Goal: Check status: Check status

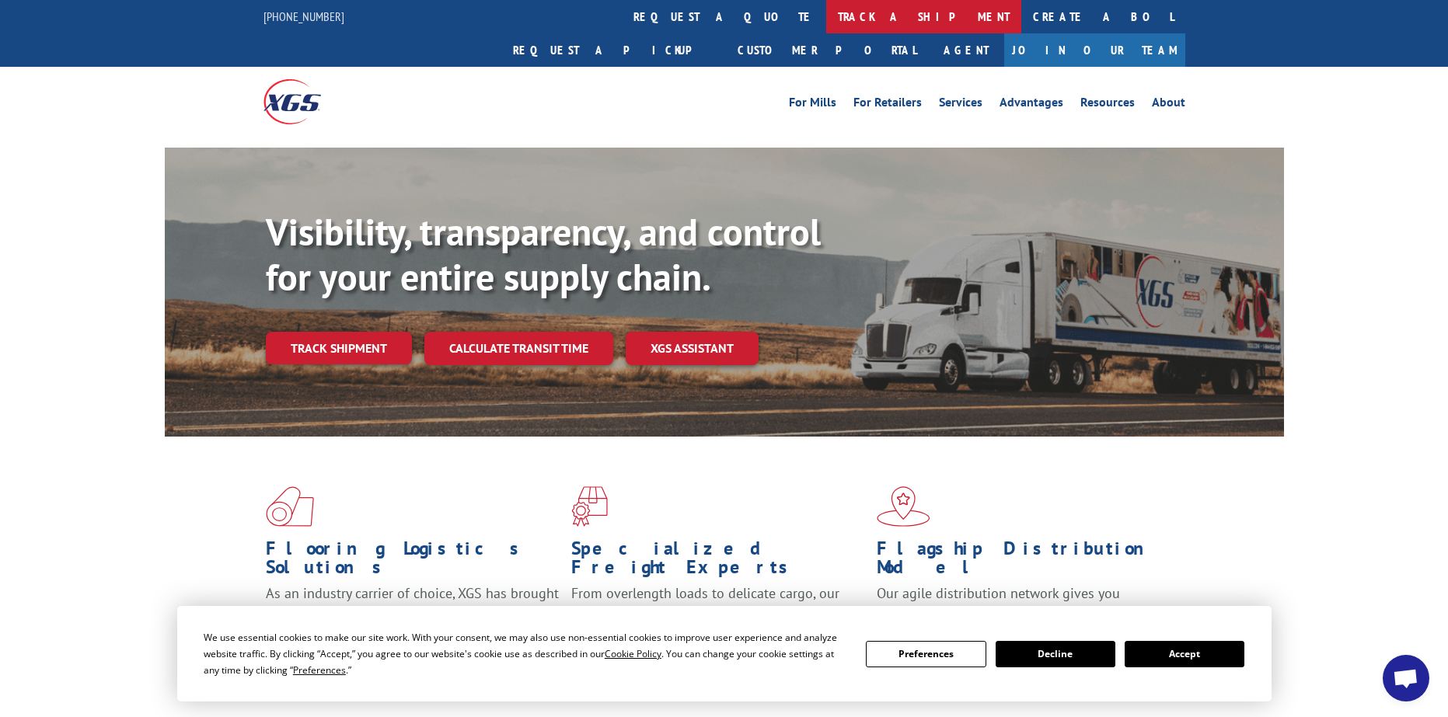
click at [826, 12] on link "track a shipment" at bounding box center [923, 16] width 195 height 33
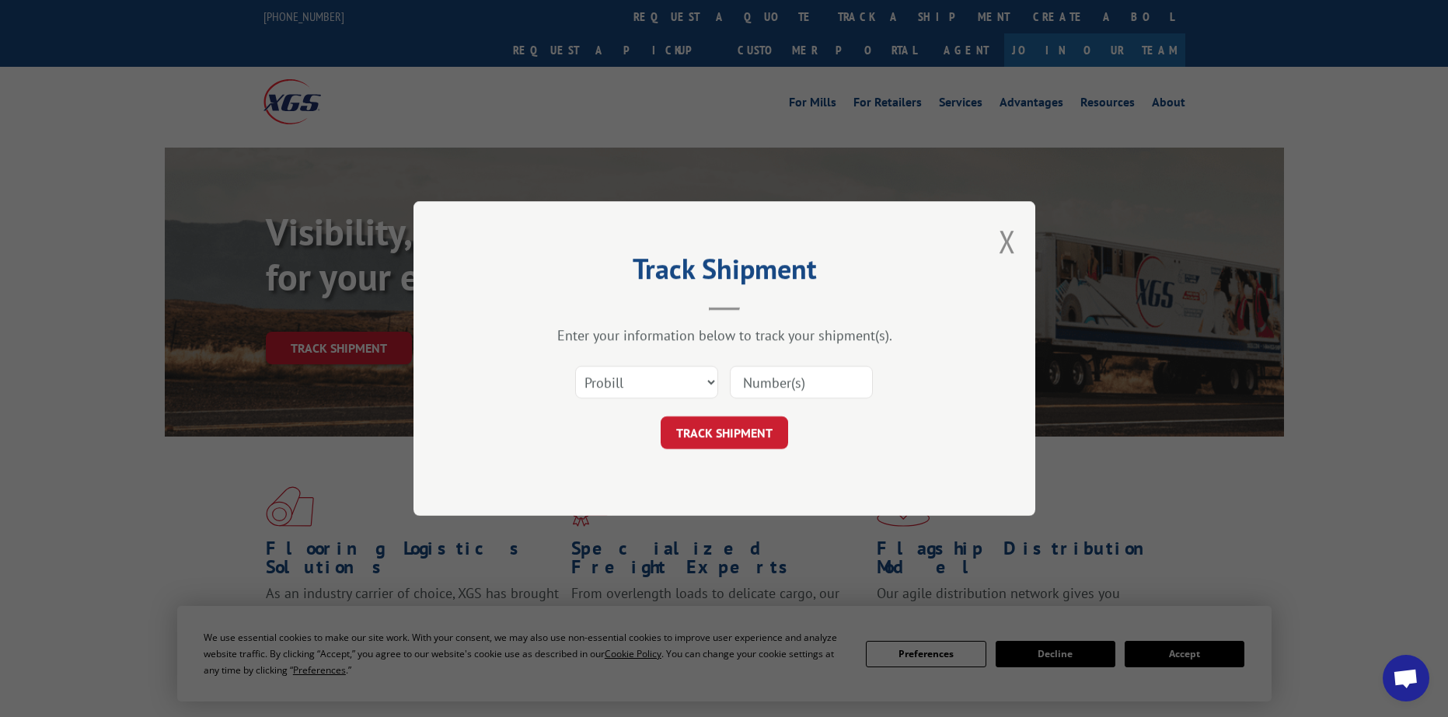
click at [754, 387] on input at bounding box center [801, 382] width 143 height 33
paste input "15175997"
type input "15175997"
click at [737, 436] on button "TRACK SHIPMENT" at bounding box center [723, 432] width 127 height 33
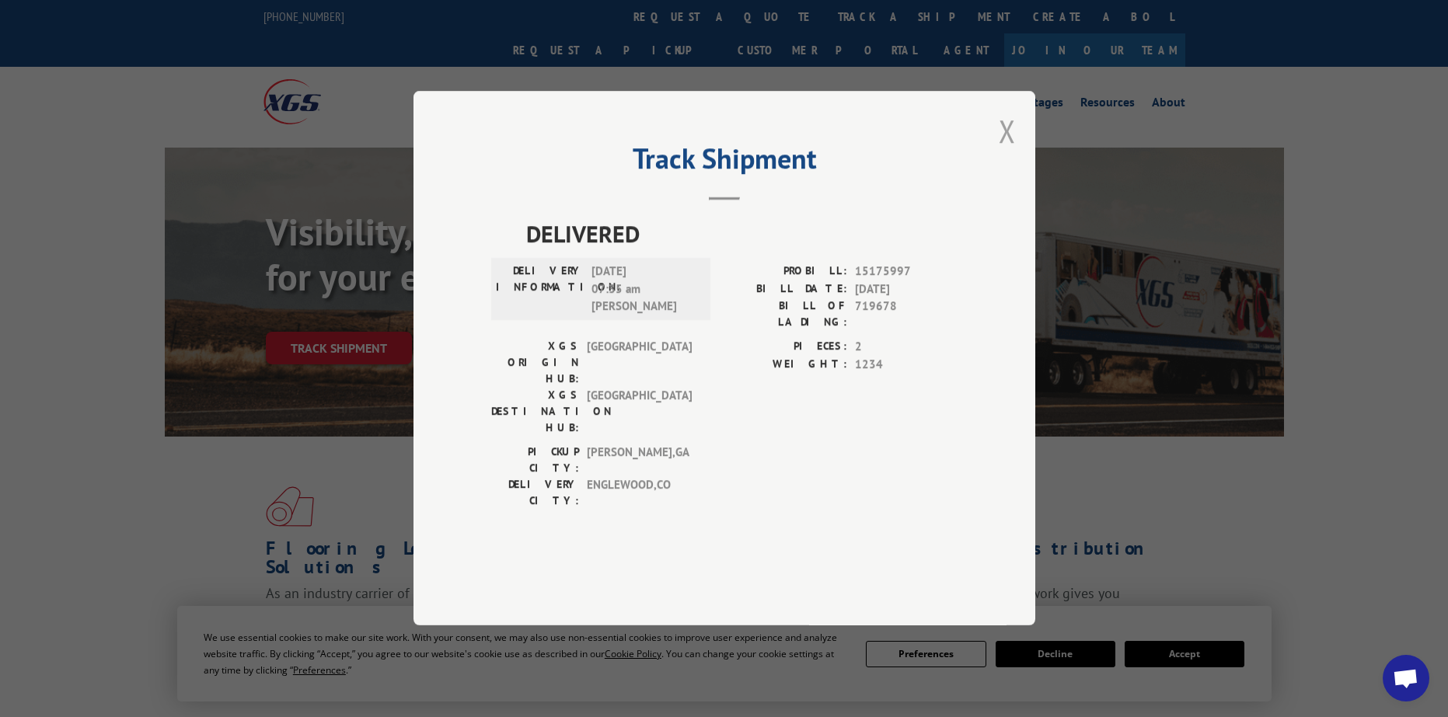
click at [1002, 152] on button "Close modal" at bounding box center [1006, 130] width 17 height 41
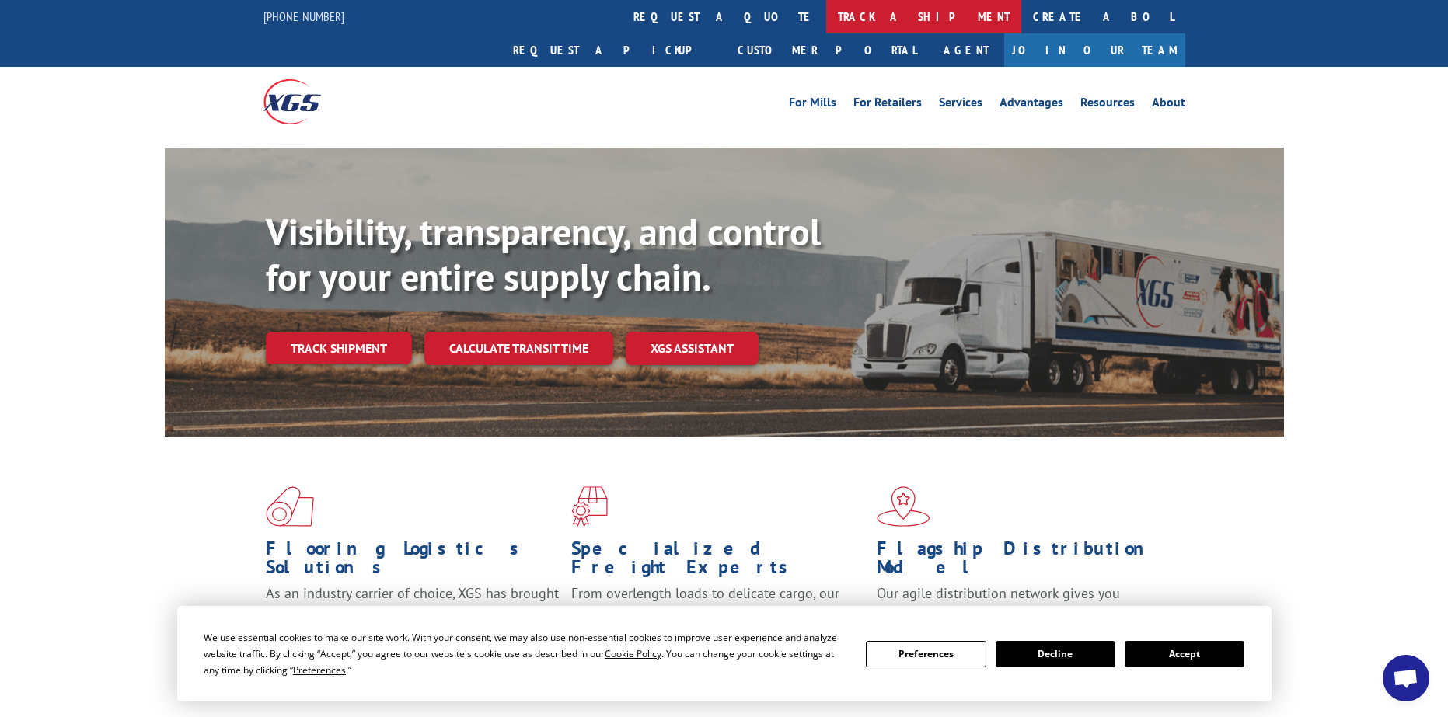
click at [826, 10] on link "track a shipment" at bounding box center [923, 16] width 195 height 33
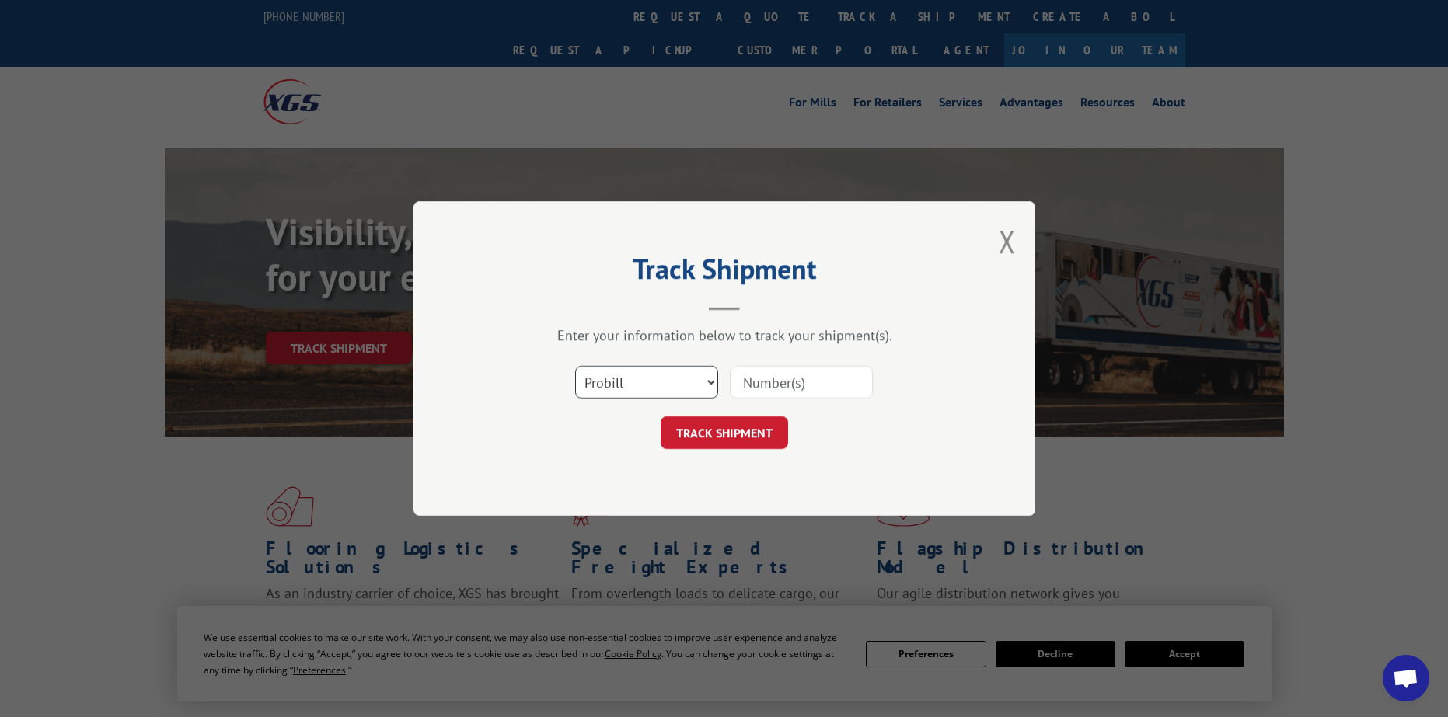
click at [597, 396] on select "Select category... Probill BOL PO" at bounding box center [646, 382] width 143 height 33
select select "bol"
click at [575, 366] on select "Select category... Probill BOL PO" at bounding box center [646, 382] width 143 height 33
click at [779, 383] on input at bounding box center [801, 382] width 143 height 33
paste input "15175997"
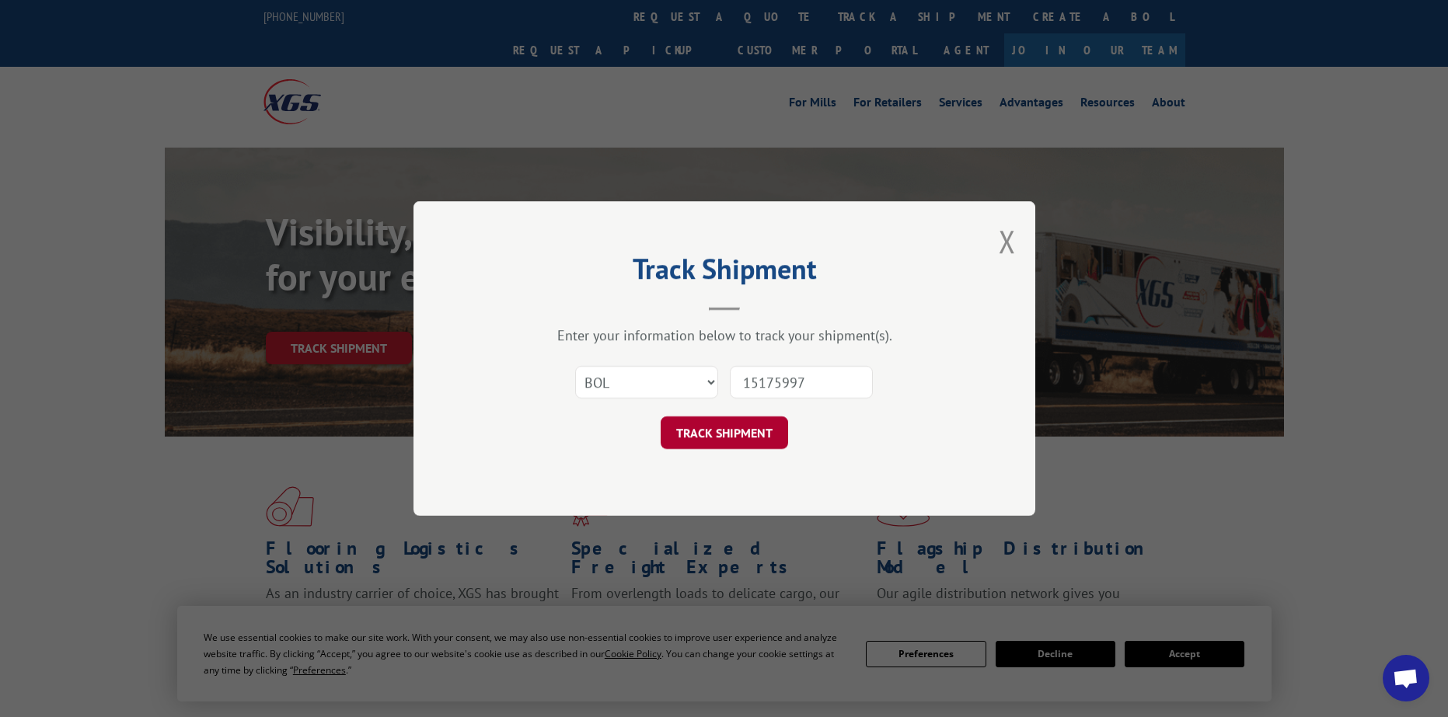
type input "15175997"
click at [754, 426] on button "TRACK SHIPMENT" at bounding box center [723, 432] width 127 height 33
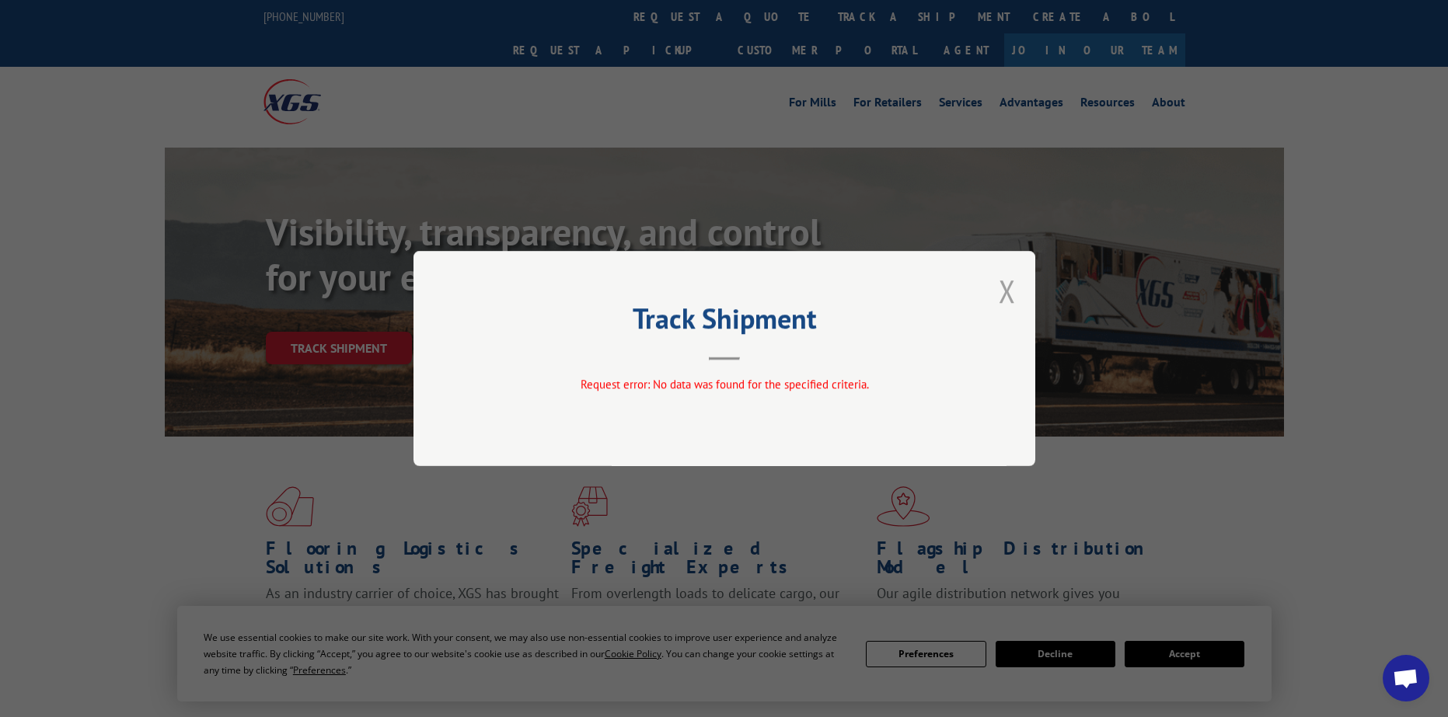
click at [1009, 292] on button "Close modal" at bounding box center [1006, 290] width 17 height 41
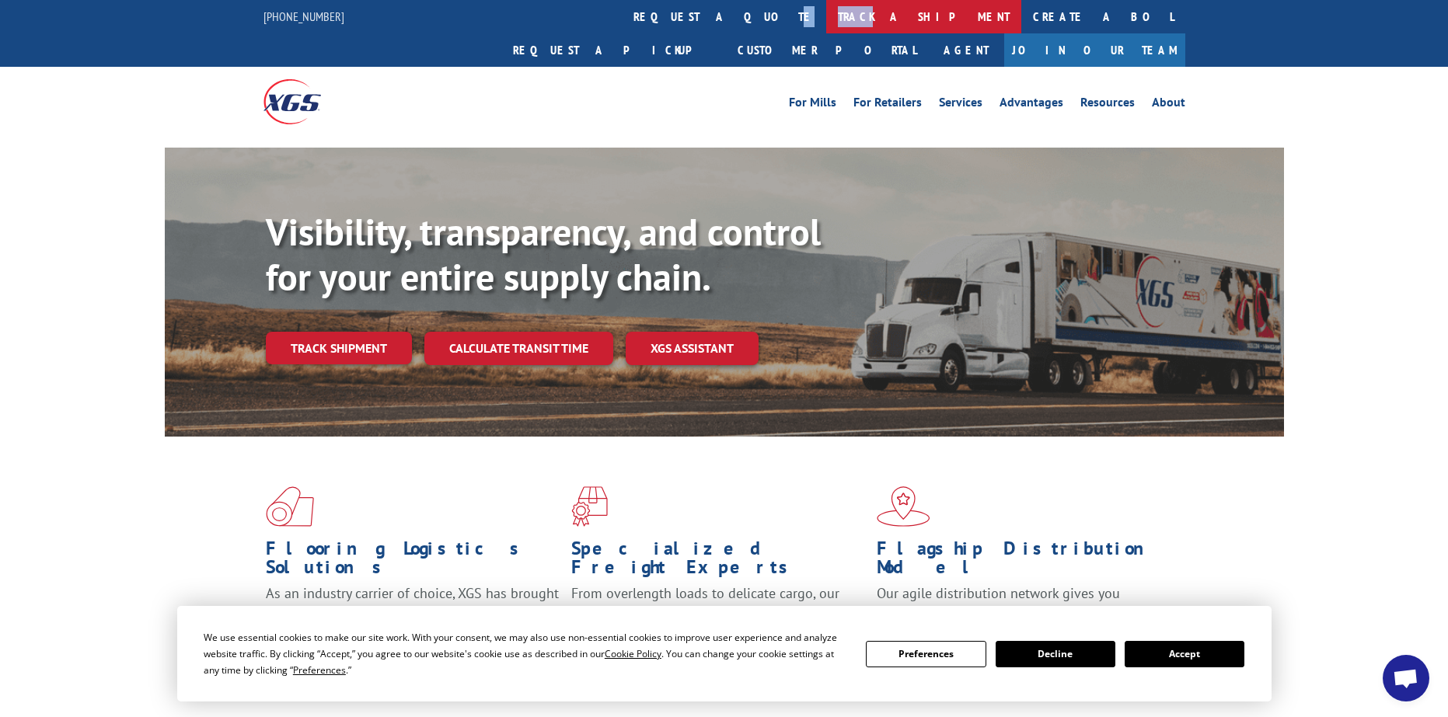
drag, startPoint x: 605, startPoint y: 14, endPoint x: 664, endPoint y: 8, distance: 58.6
click at [826, 8] on link "track a shipment" at bounding box center [923, 16] width 195 height 33
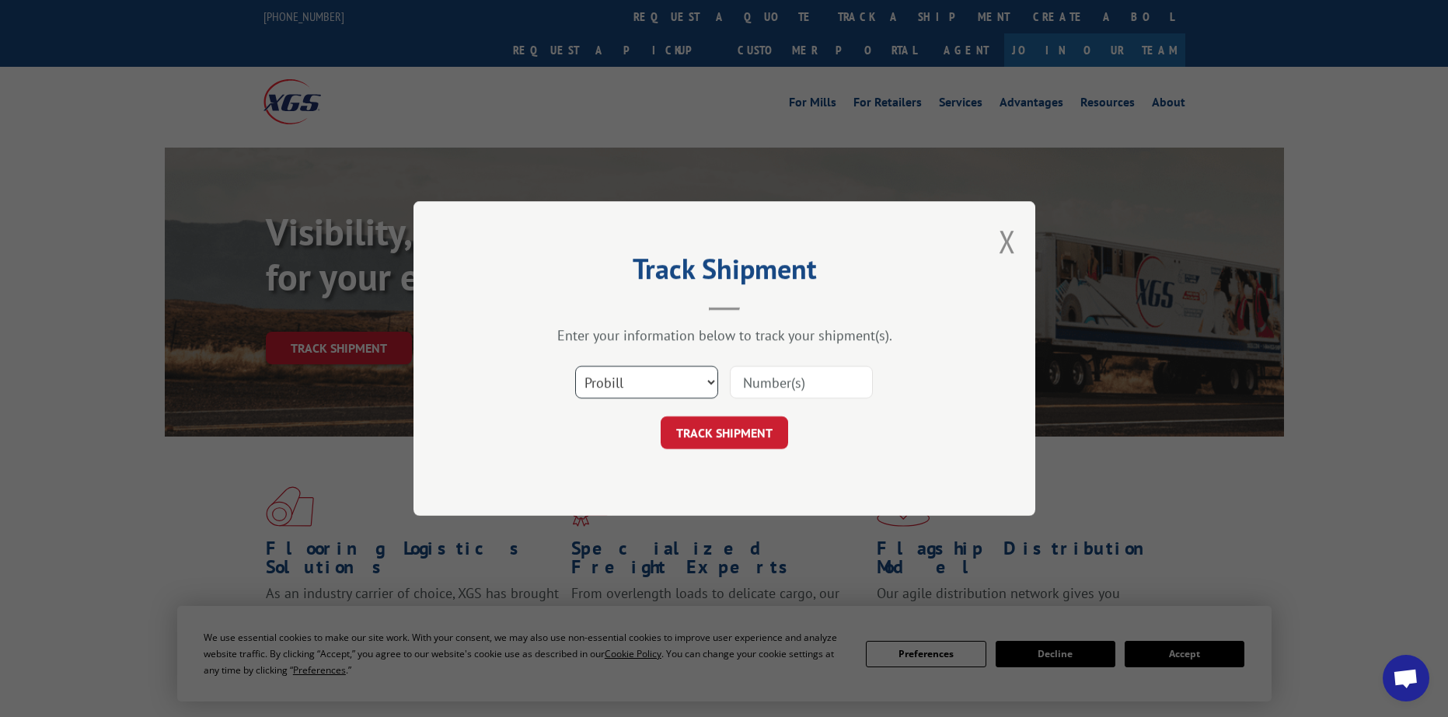
click at [671, 391] on select "Select category... Probill BOL PO" at bounding box center [646, 382] width 143 height 33
select select "bol"
click at [575, 366] on select "Select category... Probill BOL PO" at bounding box center [646, 382] width 143 height 33
click at [779, 387] on input at bounding box center [801, 382] width 143 height 33
paste input "15175997"
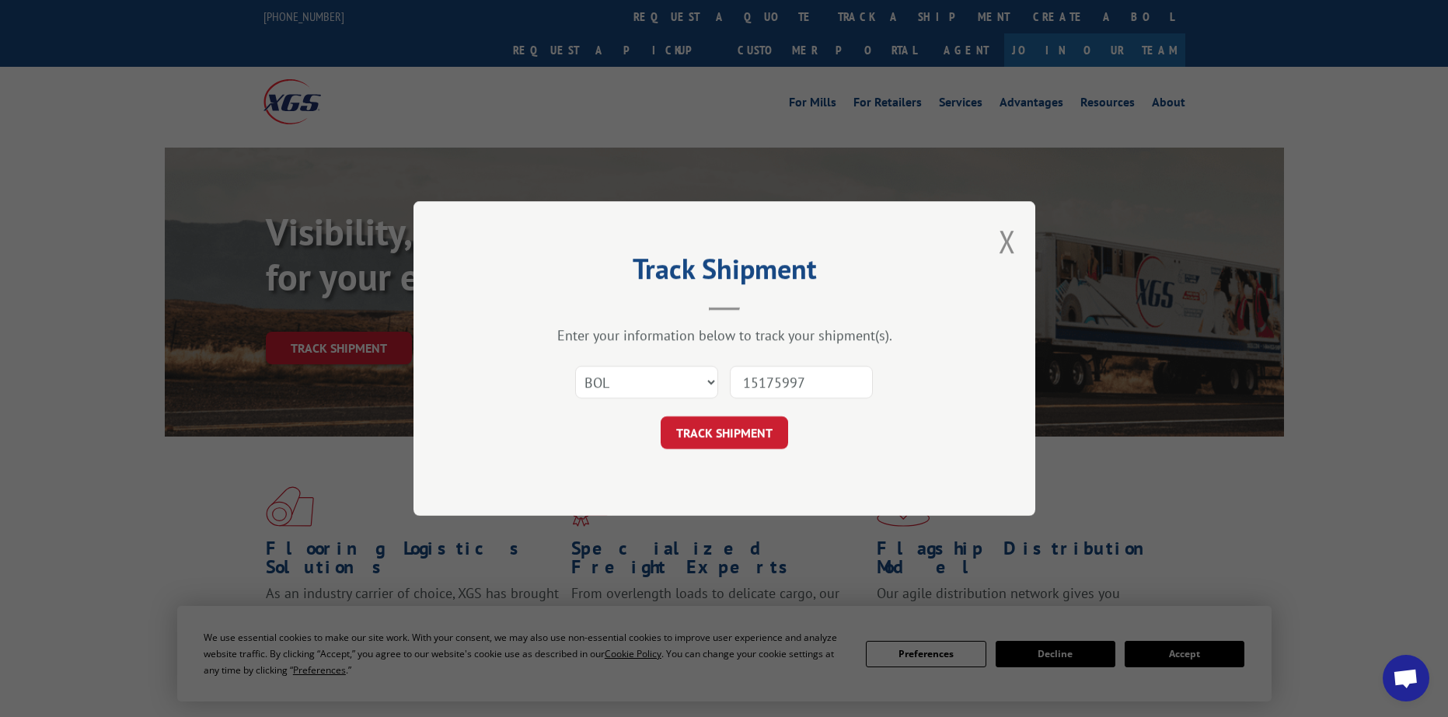
click at [789, 385] on input "15175997" at bounding box center [801, 382] width 143 height 33
type input "1517597"
click button "TRACK SHIPMENT" at bounding box center [723, 432] width 127 height 33
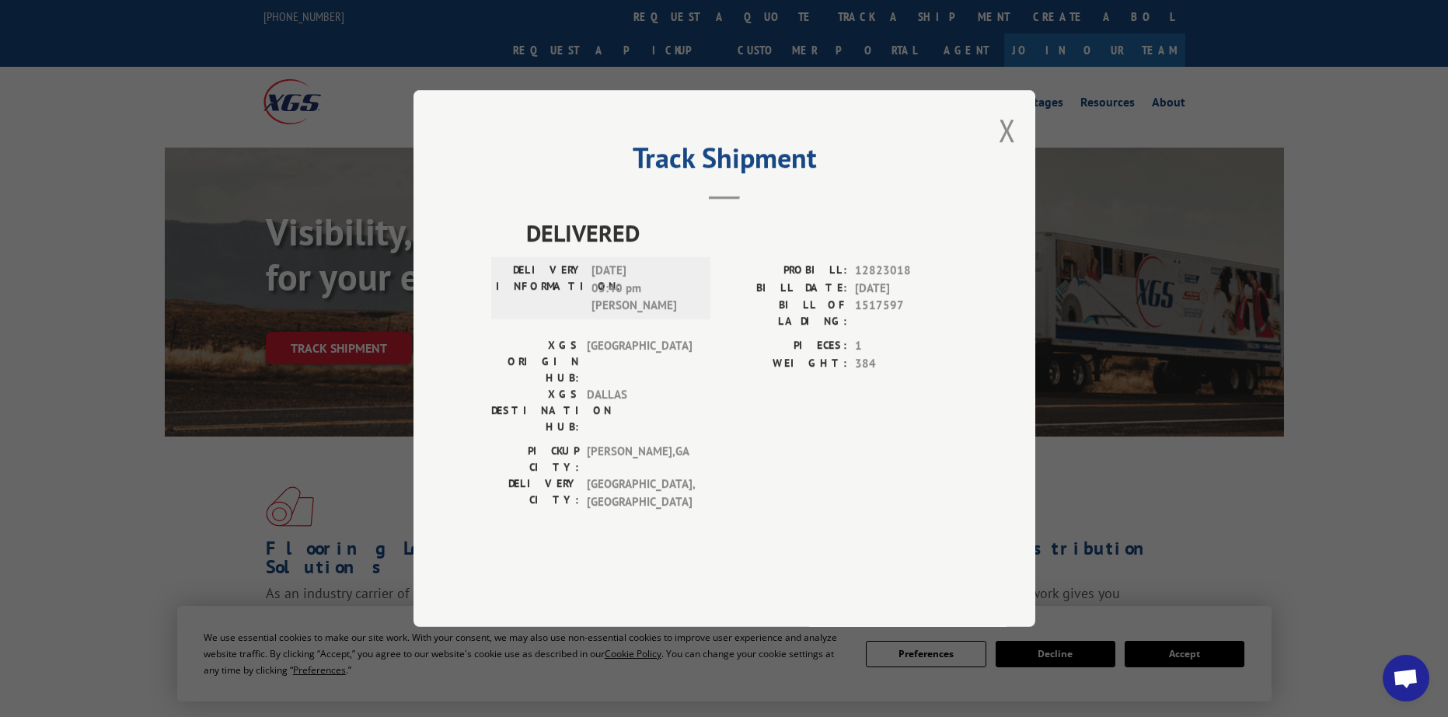
click at [997, 186] on div "Track Shipment DELIVERED DELIVERY INFORMATION: 08/20/2021 03:40 pm Richard PROB…" at bounding box center [724, 358] width 622 height 537
click at [1007, 151] on button "Close modal" at bounding box center [1006, 130] width 17 height 41
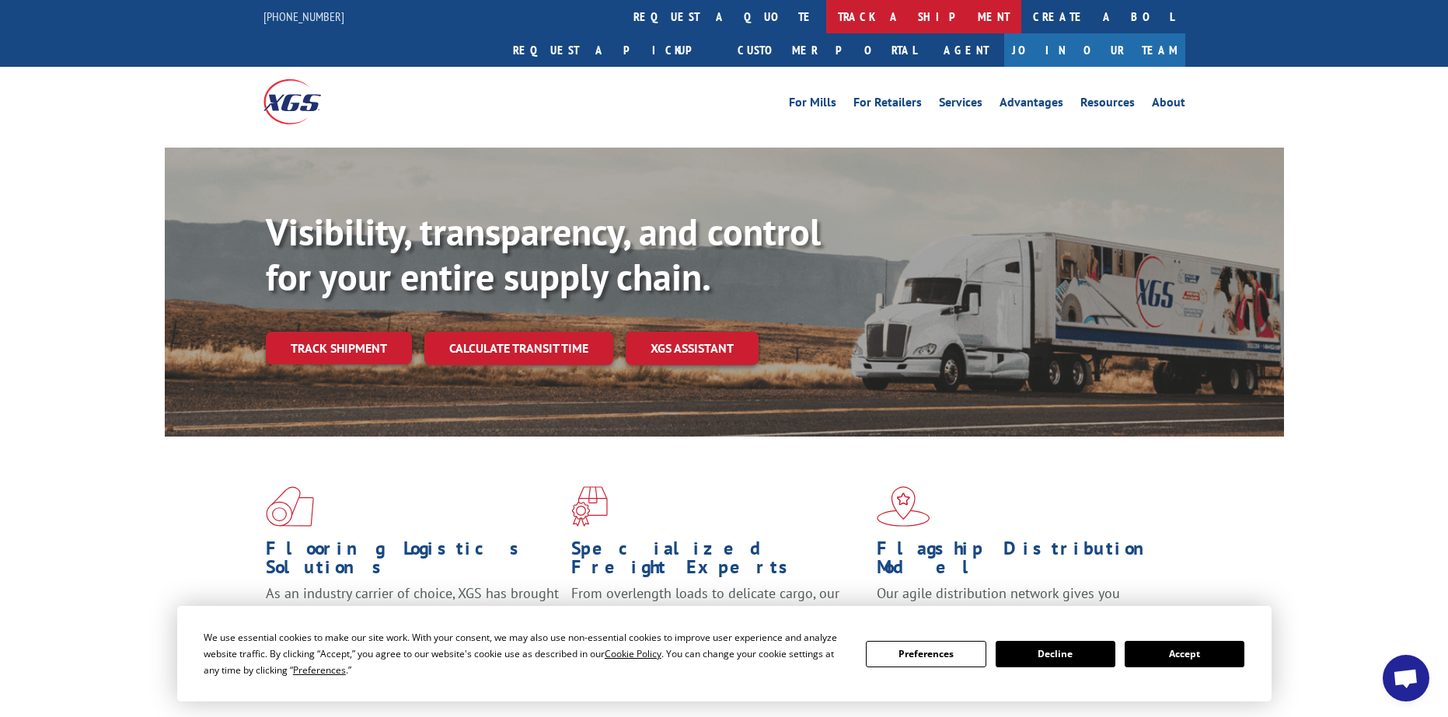
click at [826, 21] on link "track a shipment" at bounding box center [923, 16] width 195 height 33
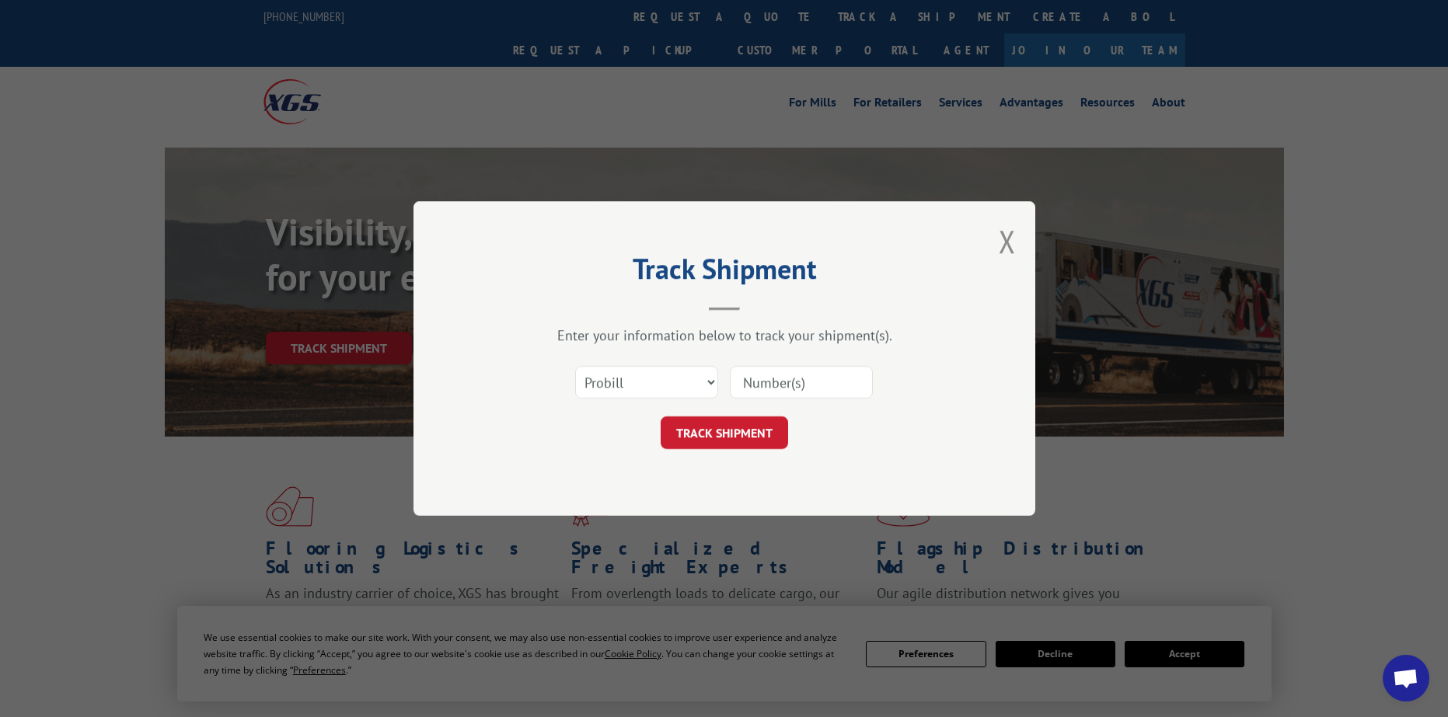
click at [768, 386] on input at bounding box center [801, 382] width 143 height 33
paste input "15175997"
type input "1517599"
click button "TRACK SHIPMENT" at bounding box center [723, 432] width 127 height 33
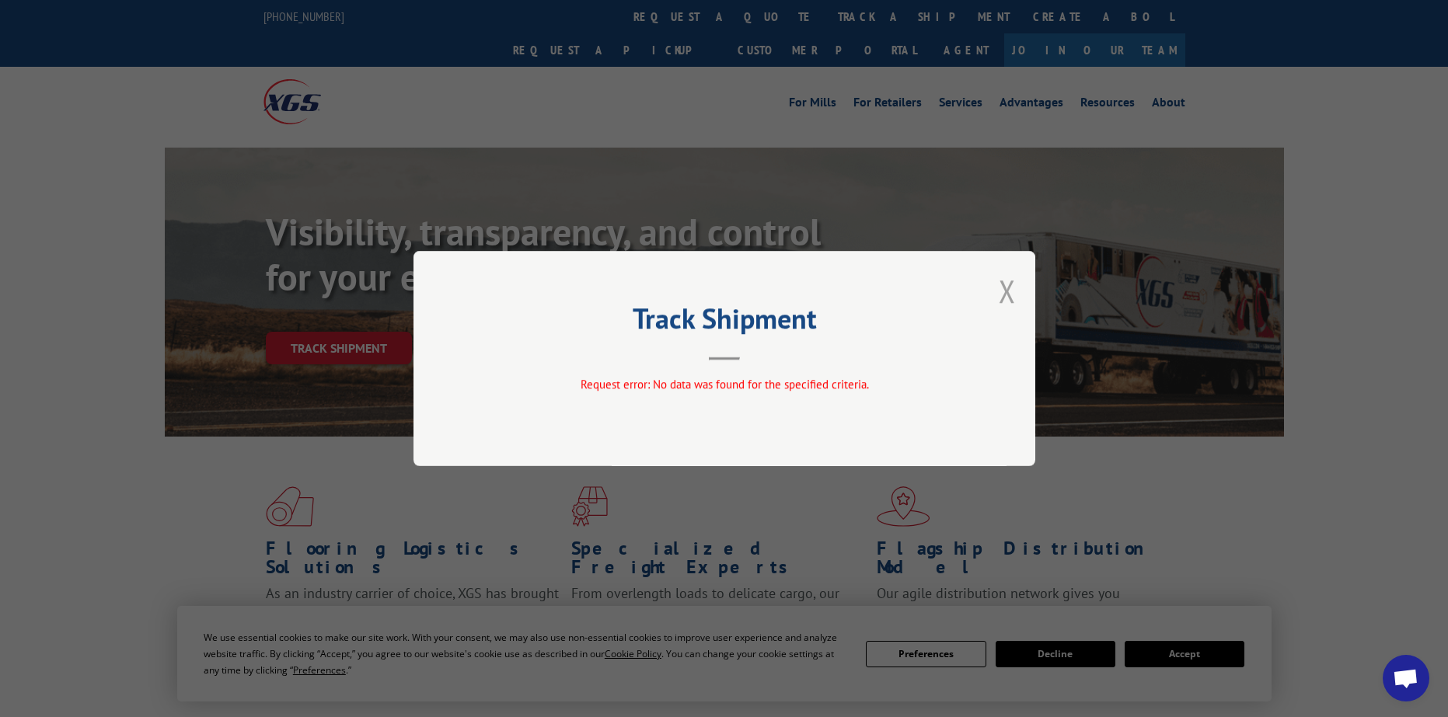
click at [1007, 288] on button "Close modal" at bounding box center [1006, 290] width 17 height 41
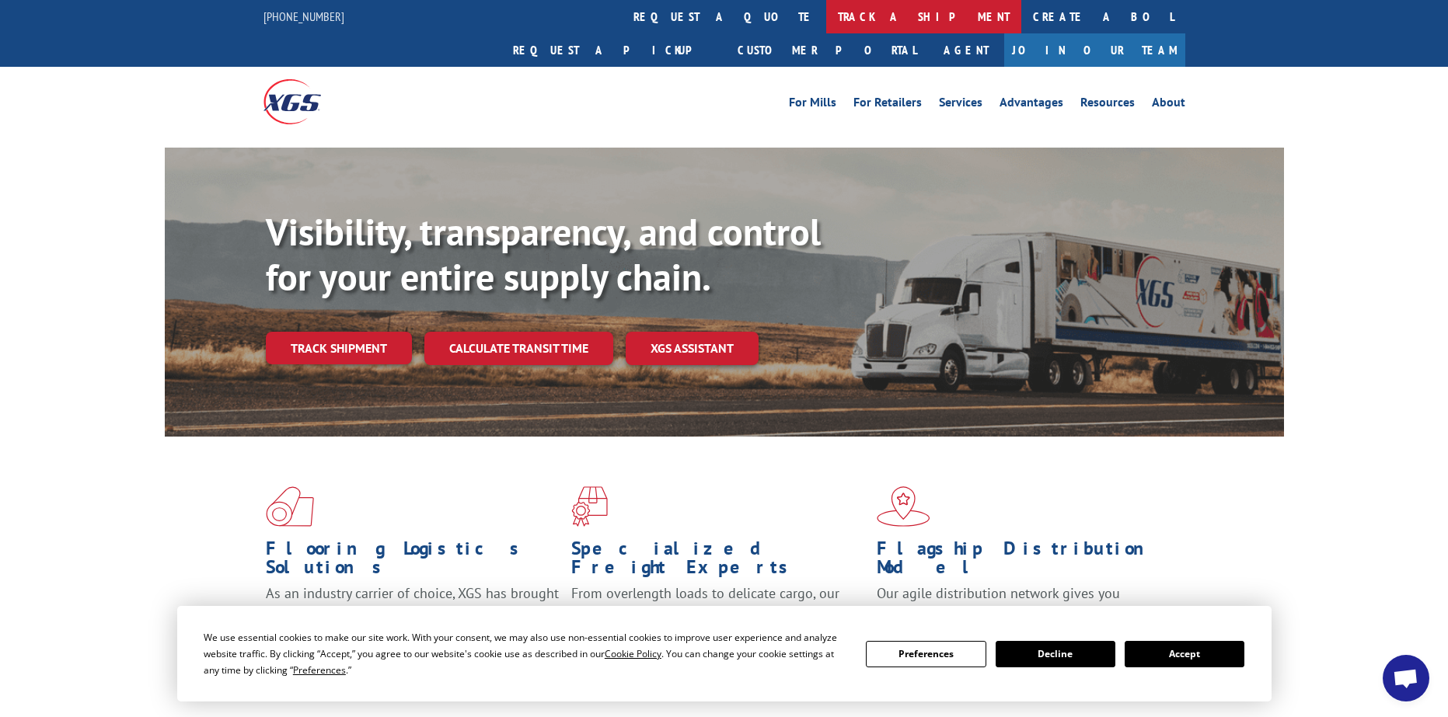
click at [826, 14] on link "track a shipment" at bounding box center [923, 16] width 195 height 33
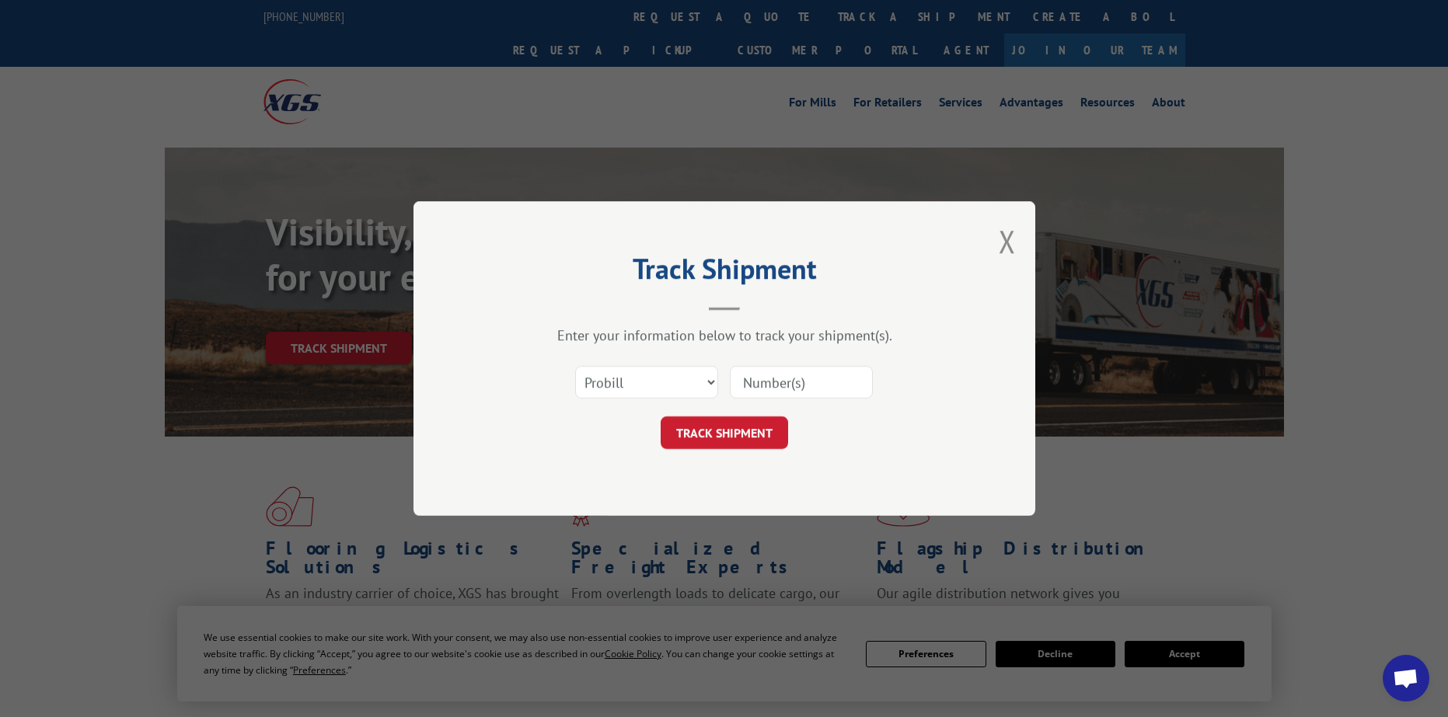
click at [789, 371] on input at bounding box center [801, 382] width 143 height 33
paste input "15175997"
type input "15175997"
drag, startPoint x: 834, startPoint y: 387, endPoint x: 708, endPoint y: 385, distance: 125.9
click at [708, 385] on div "Select category... Probill BOL PO 15175997" at bounding box center [724, 382] width 466 height 51
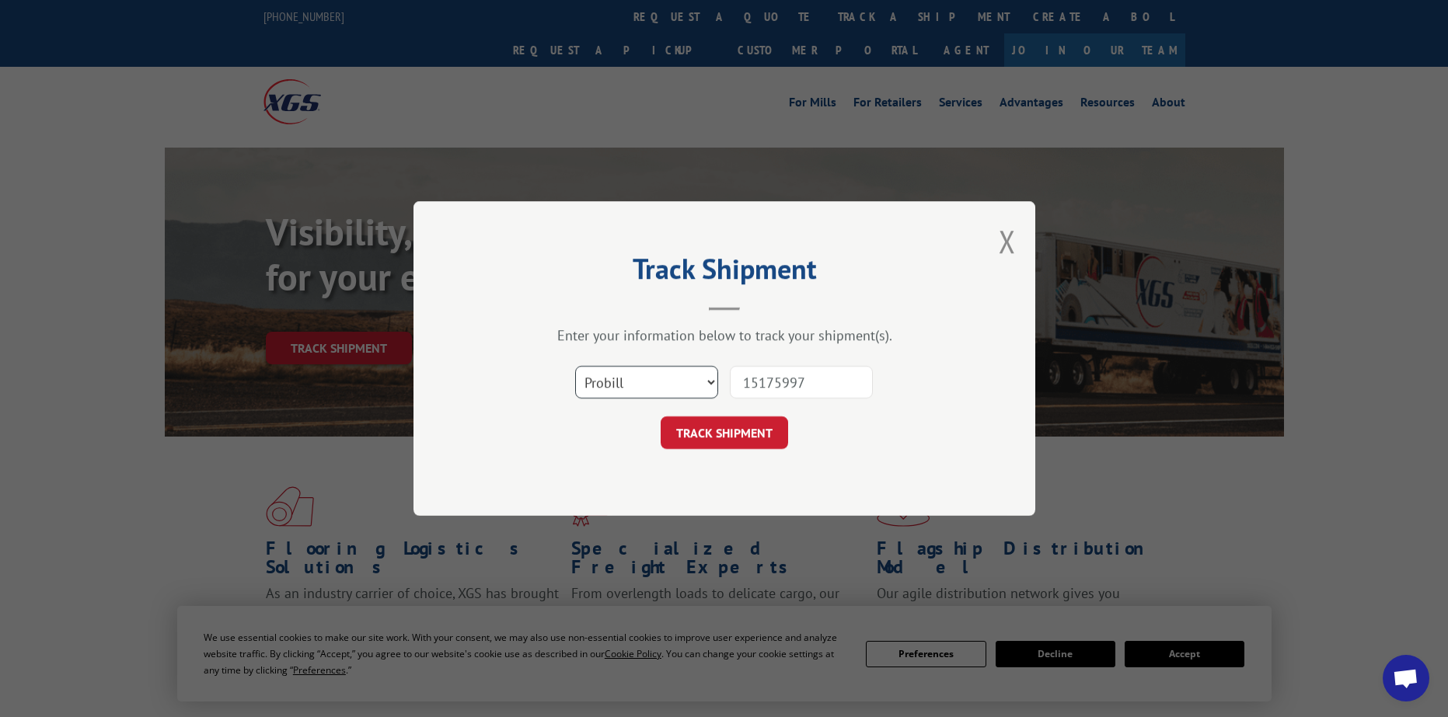
click at [713, 385] on select "Select category... Probill BOL PO" at bounding box center [646, 382] width 143 height 33
select select "bol"
click at [575, 366] on select "Select category... Probill BOL PO" at bounding box center [646, 382] width 143 height 33
click at [727, 434] on button "TRACK SHIPMENT" at bounding box center [723, 432] width 127 height 33
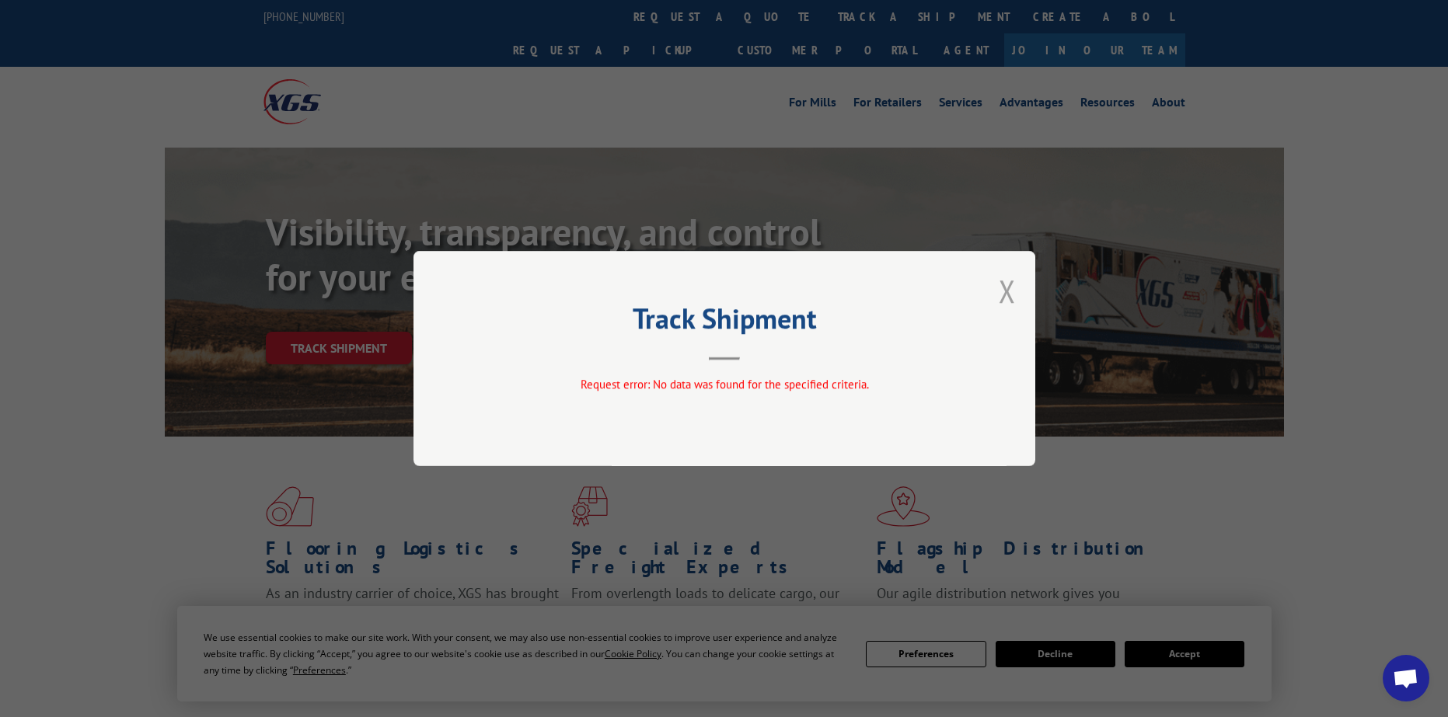
click at [1014, 287] on button "Close modal" at bounding box center [1006, 290] width 17 height 41
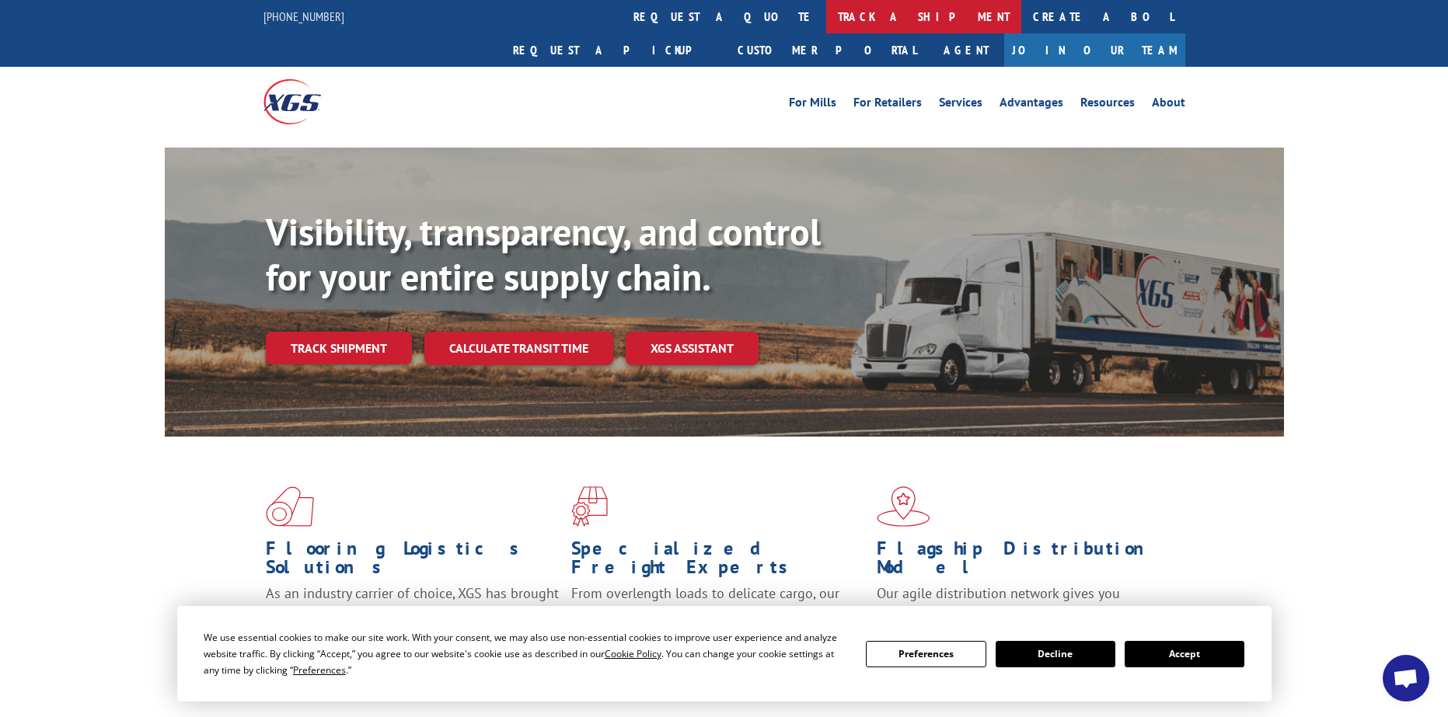
click at [826, 16] on link "track a shipment" at bounding box center [923, 16] width 195 height 33
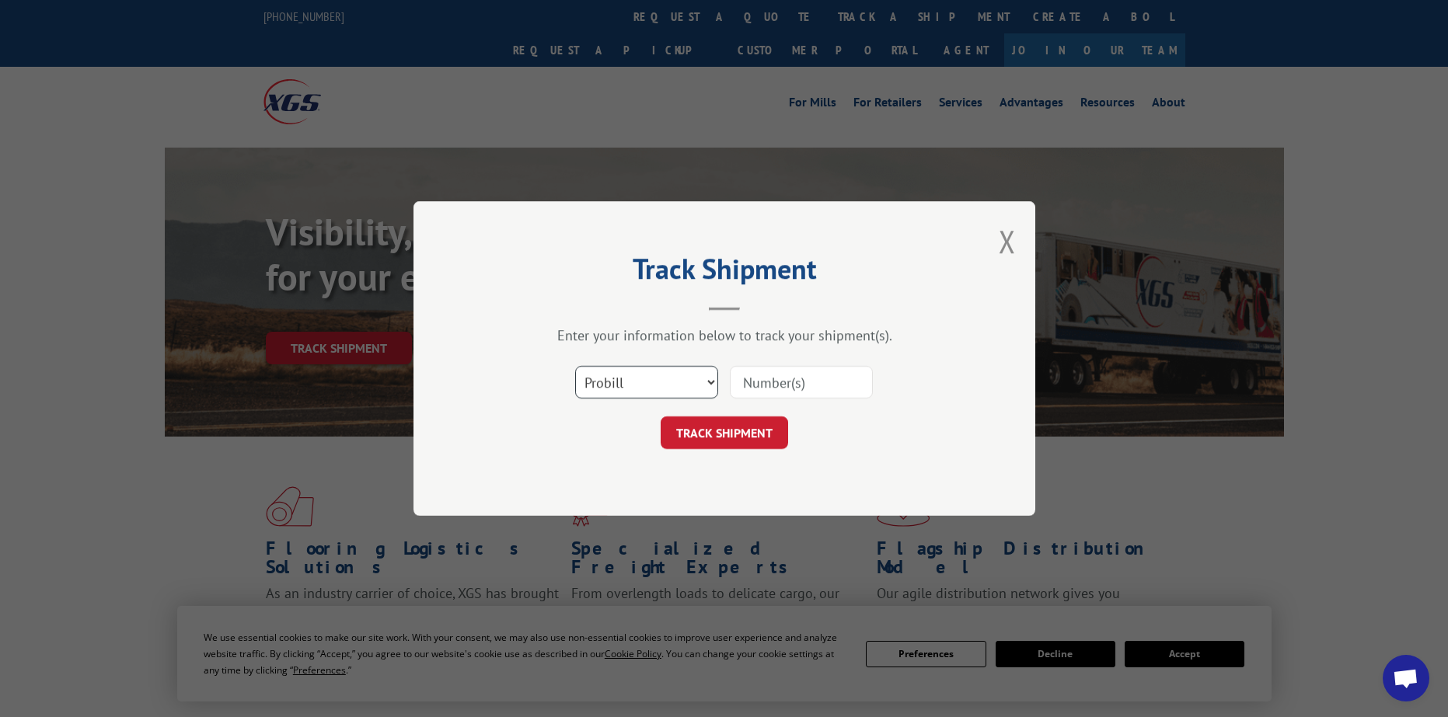
click at [637, 385] on select "Select category... Probill BOL PO" at bounding box center [646, 382] width 143 height 33
select select "bol"
click at [575, 366] on select "Select category... Probill BOL PO" at bounding box center [646, 382] width 143 height 33
click at [791, 385] on input at bounding box center [801, 382] width 143 height 33
paste input "15175997"
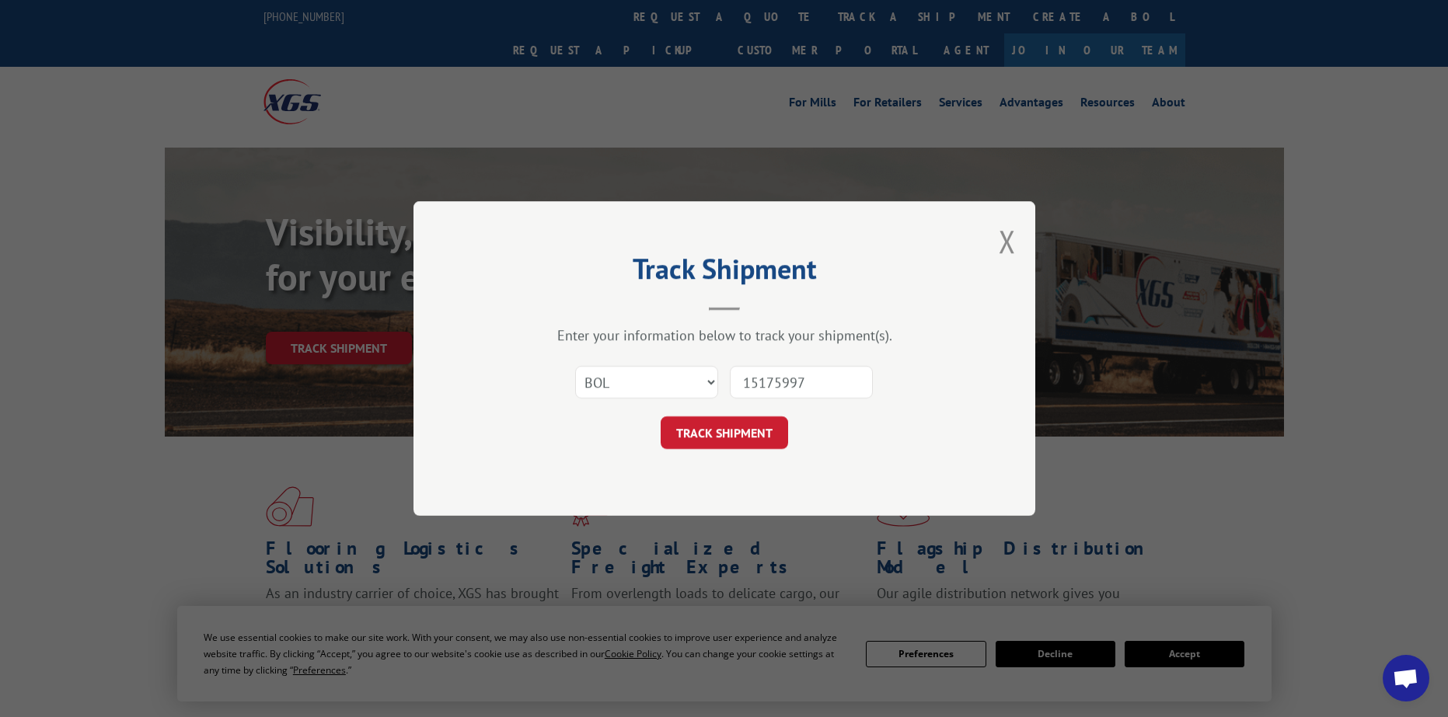
click at [754, 385] on input "15175997" at bounding box center [801, 382] width 143 height 33
click at [762, 381] on input "15175997" at bounding box center [801, 382] width 143 height 33
type input "1575997"
click button "TRACK SHIPMENT" at bounding box center [723, 432] width 127 height 33
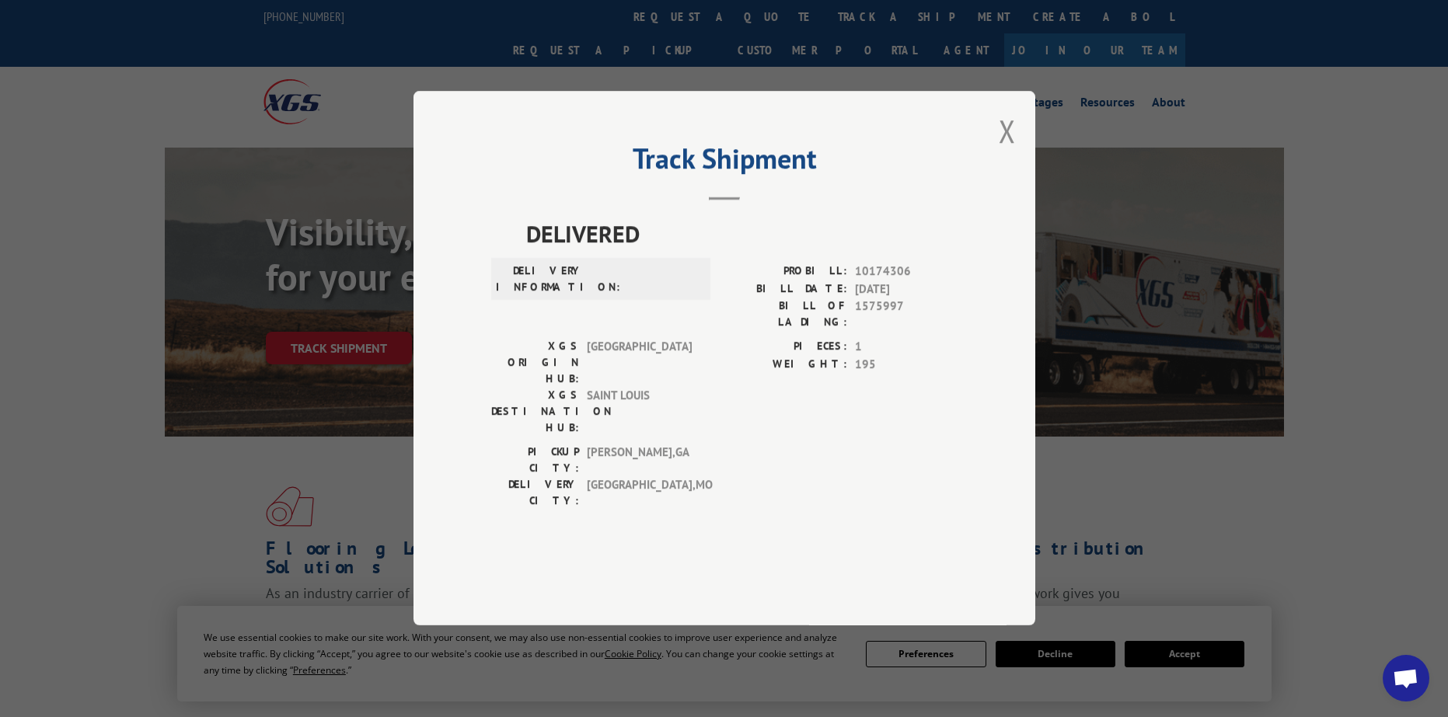
click at [1021, 176] on div "Track Shipment DELIVERED DELIVERY INFORMATION: PROBILL: 10174306 BILL DATE: 06/…" at bounding box center [724, 358] width 622 height 535
click at [1006, 152] on button "Close modal" at bounding box center [1006, 130] width 17 height 41
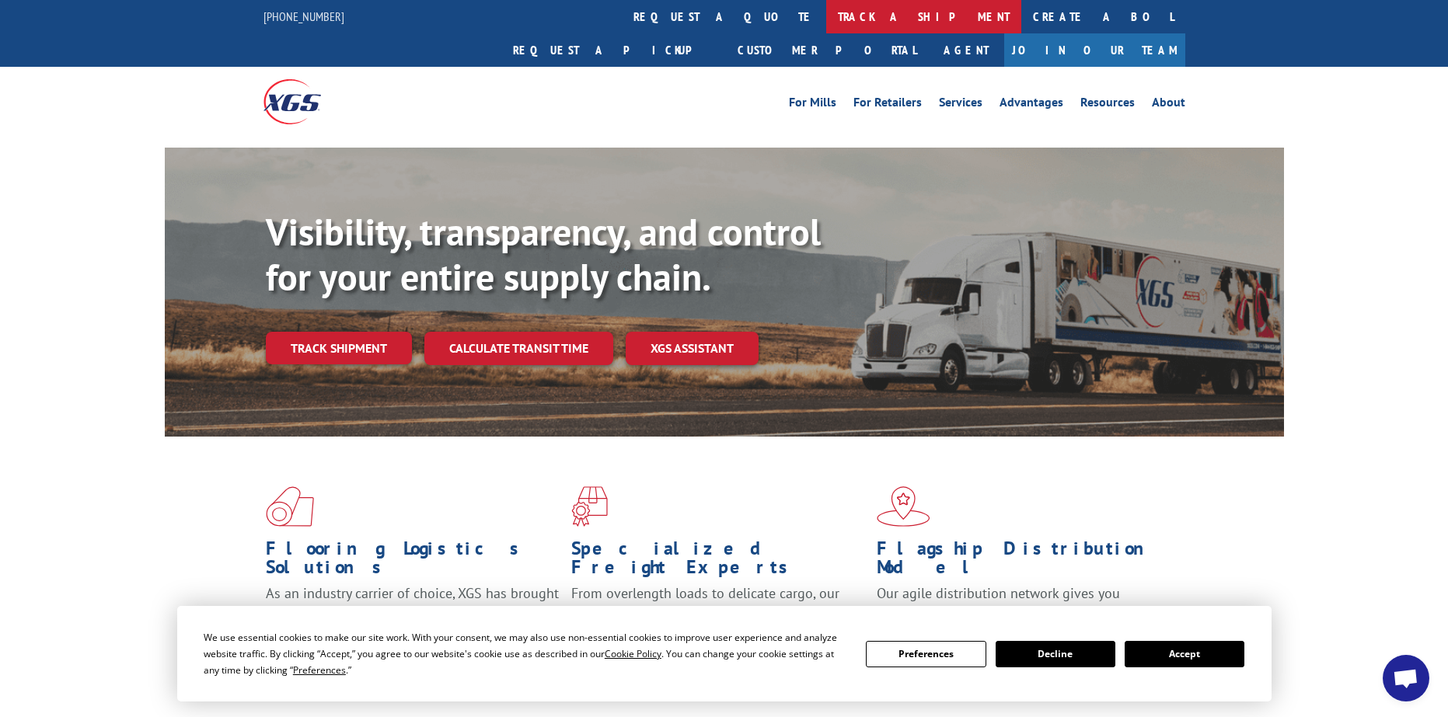
click at [826, 14] on link "track a shipment" at bounding box center [923, 16] width 195 height 33
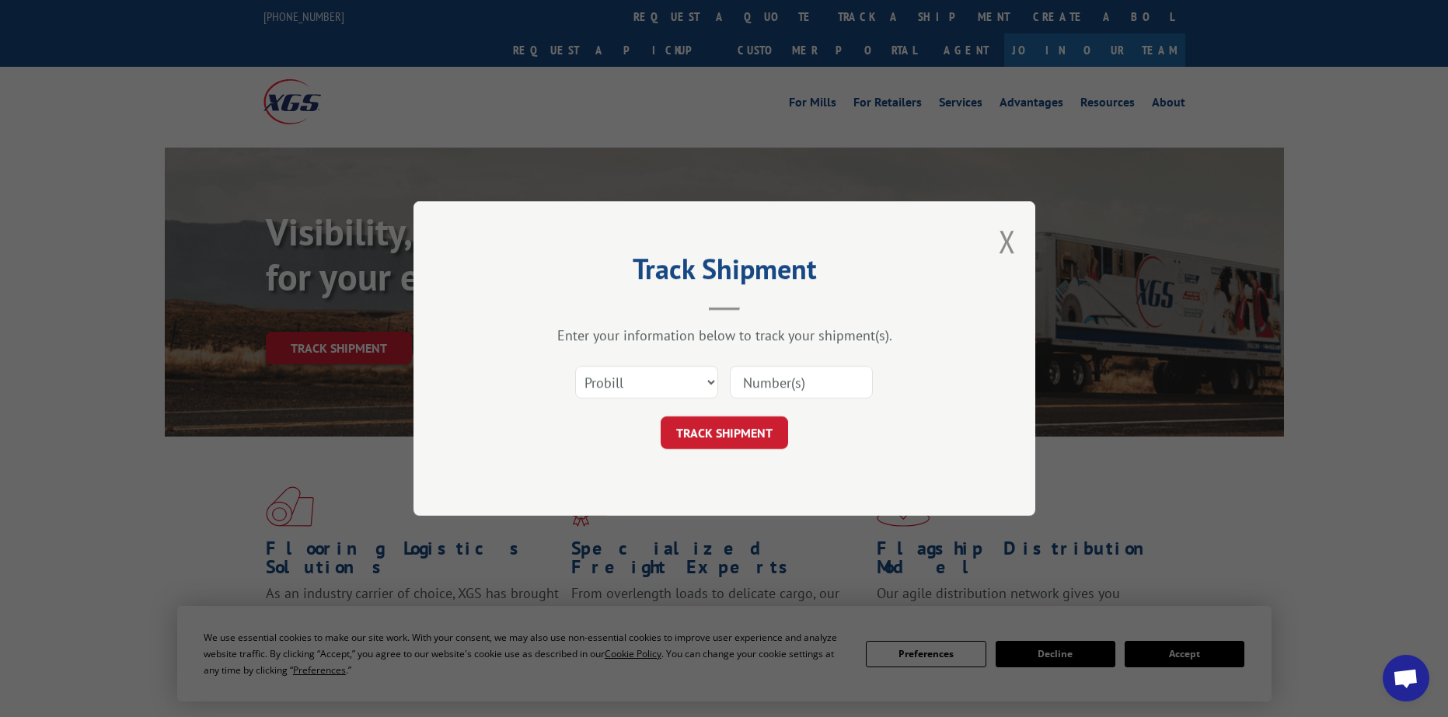
click at [821, 378] on input at bounding box center [801, 382] width 143 height 33
paste input "15175997"
click at [779, 385] on input "15175997" at bounding box center [801, 382] width 143 height 33
type input "1517997"
click button "TRACK SHIPMENT" at bounding box center [723, 432] width 127 height 33
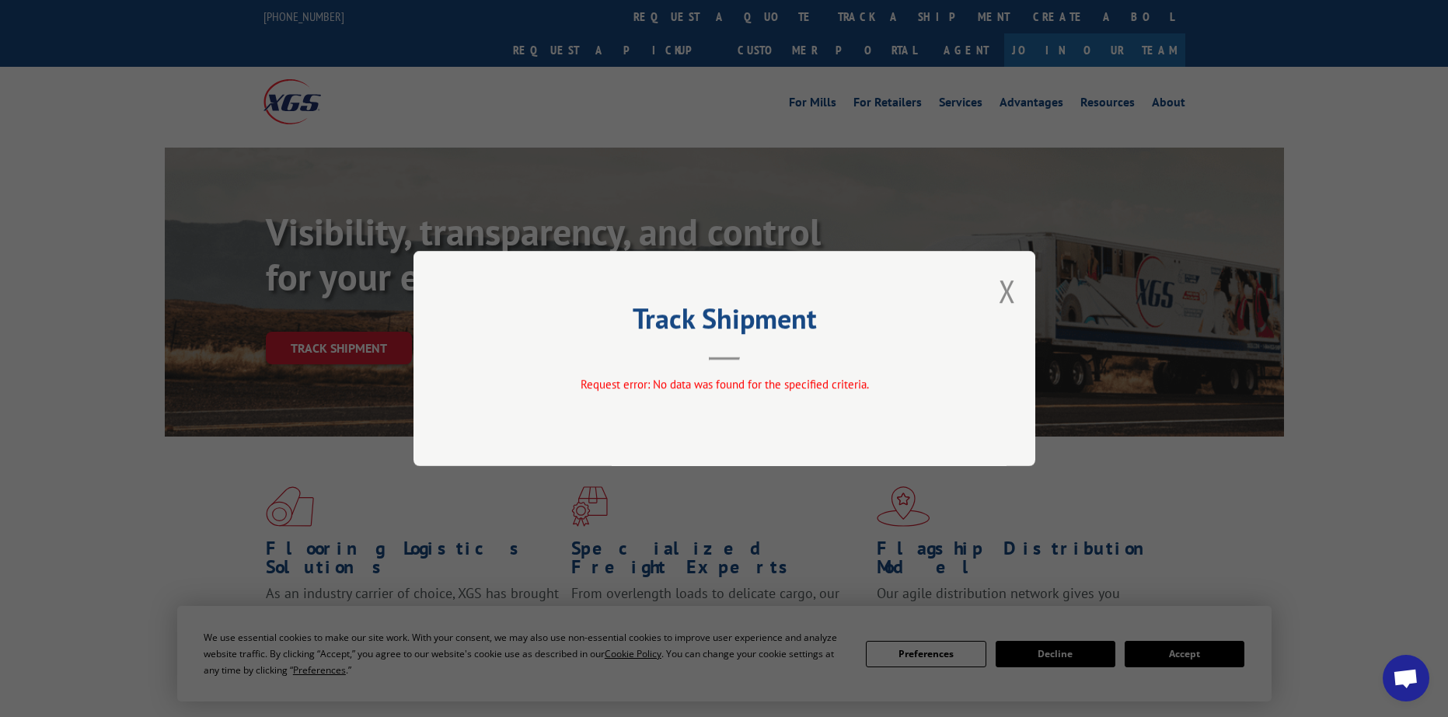
click at [1016, 288] on div "Track Shipment Request error: No data was found for the specified criteria." at bounding box center [724, 358] width 622 height 215
click at [1009, 288] on button "Close modal" at bounding box center [1006, 290] width 17 height 41
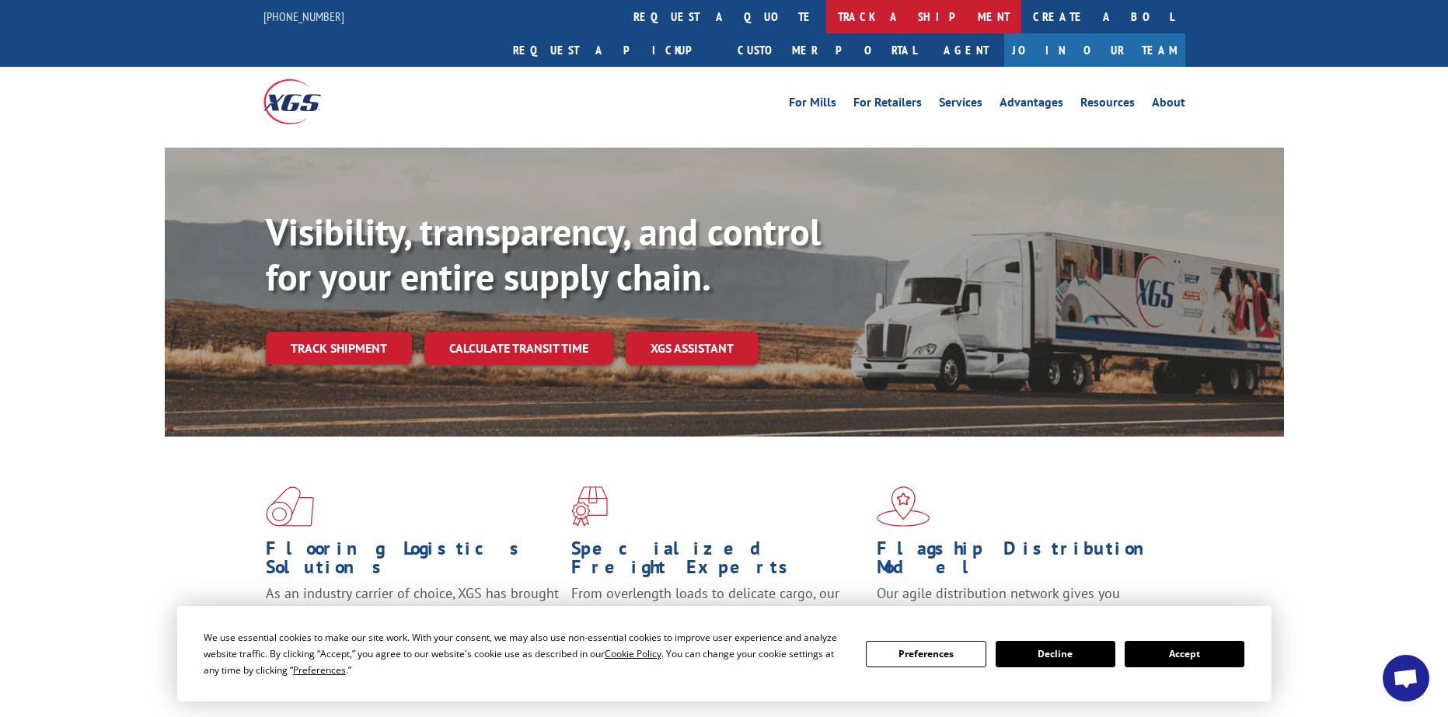
click at [826, 23] on link "track a shipment" at bounding box center [923, 16] width 195 height 33
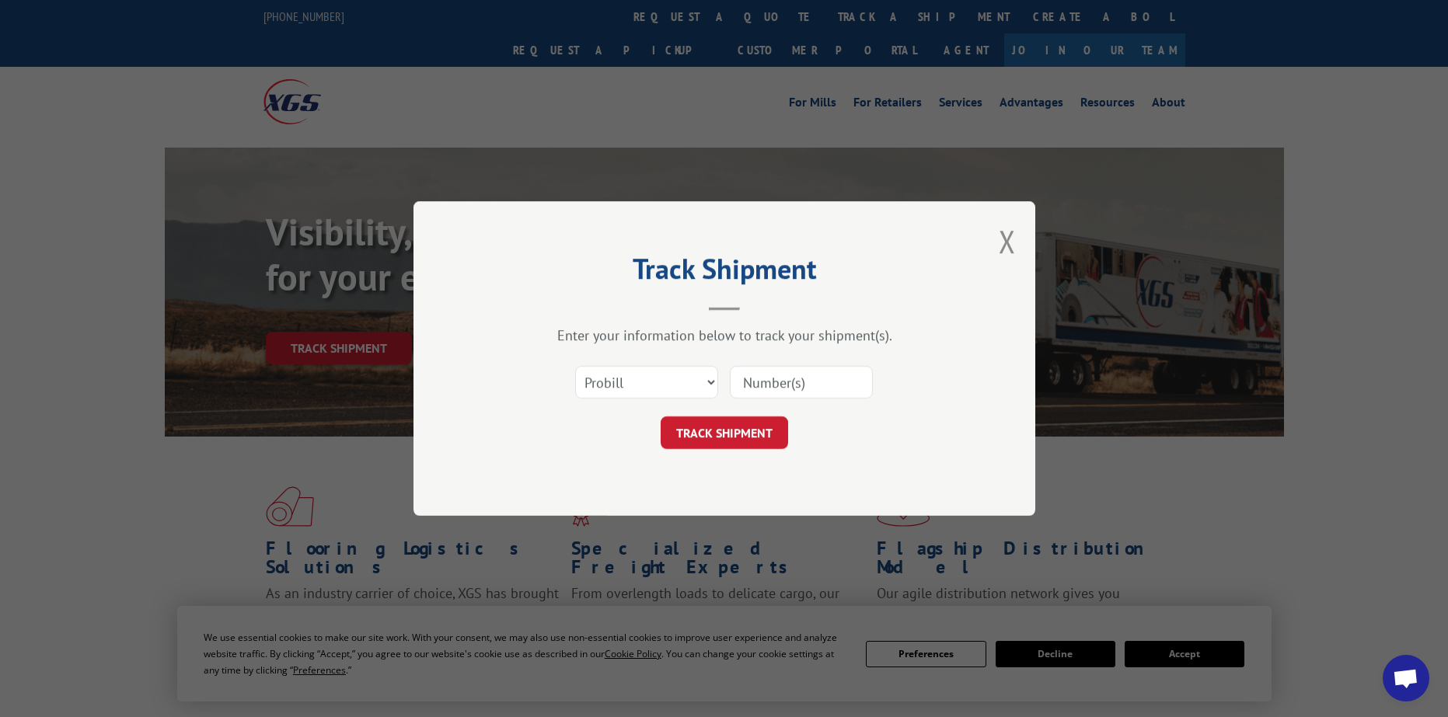
click at [813, 382] on input at bounding box center [801, 382] width 143 height 33
paste input "15175997"
click at [787, 383] on input "15175997" at bounding box center [801, 382] width 143 height 33
type input "1517597"
click button "TRACK SHIPMENT" at bounding box center [723, 432] width 127 height 33
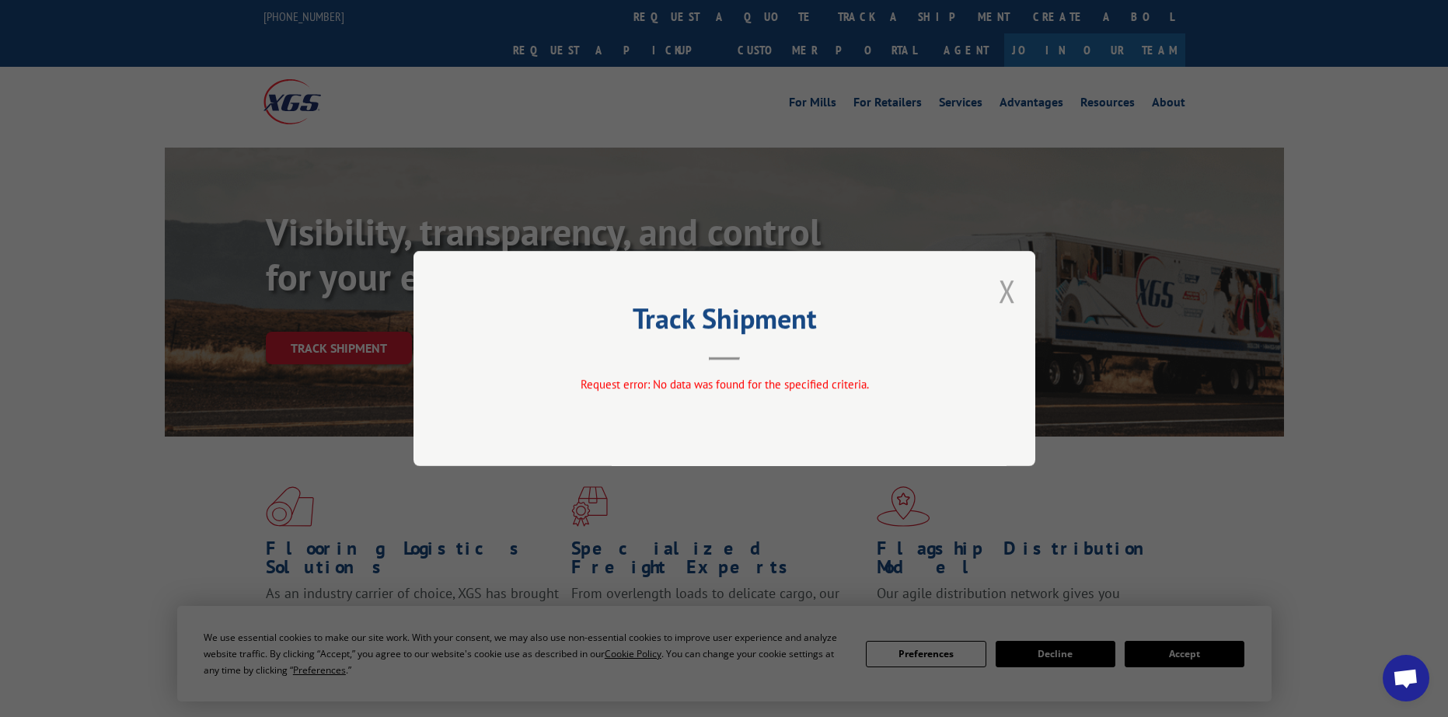
click at [1005, 301] on button "Close modal" at bounding box center [1006, 290] width 17 height 41
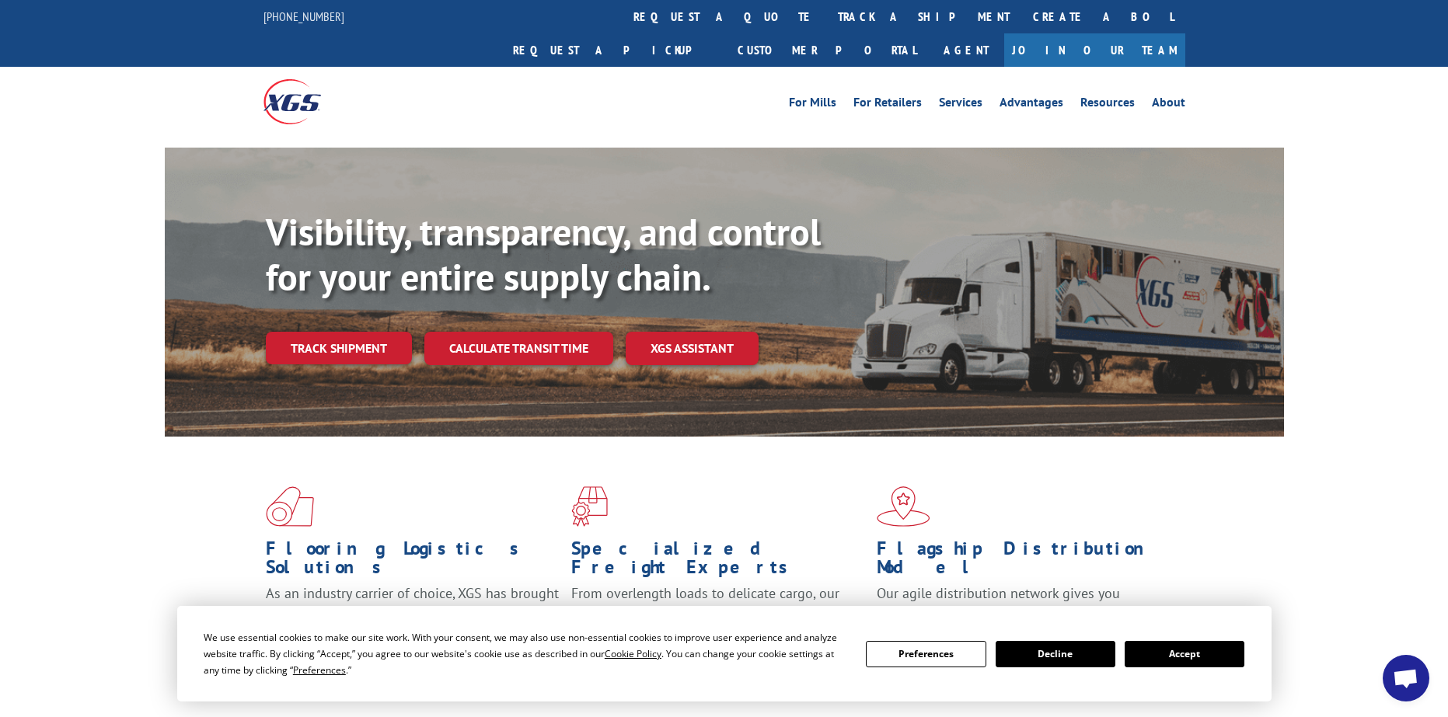
click at [826, 28] on link "track a shipment" at bounding box center [923, 16] width 195 height 33
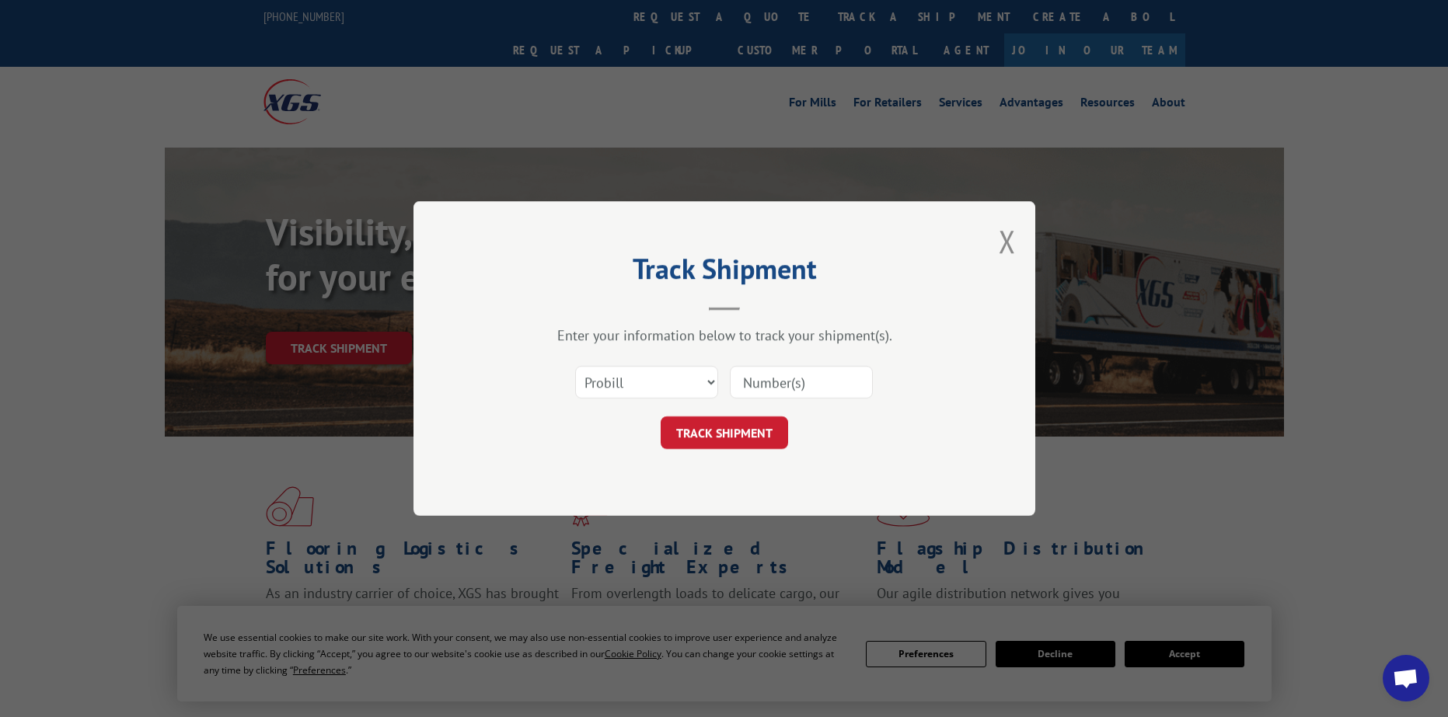
click at [803, 394] on input at bounding box center [801, 382] width 143 height 33
click at [801, 385] on input at bounding box center [801, 382] width 143 height 33
paste input "15175997"
click at [749, 382] on input "15175997" at bounding box center [801, 382] width 143 height 33
type input "5175997"
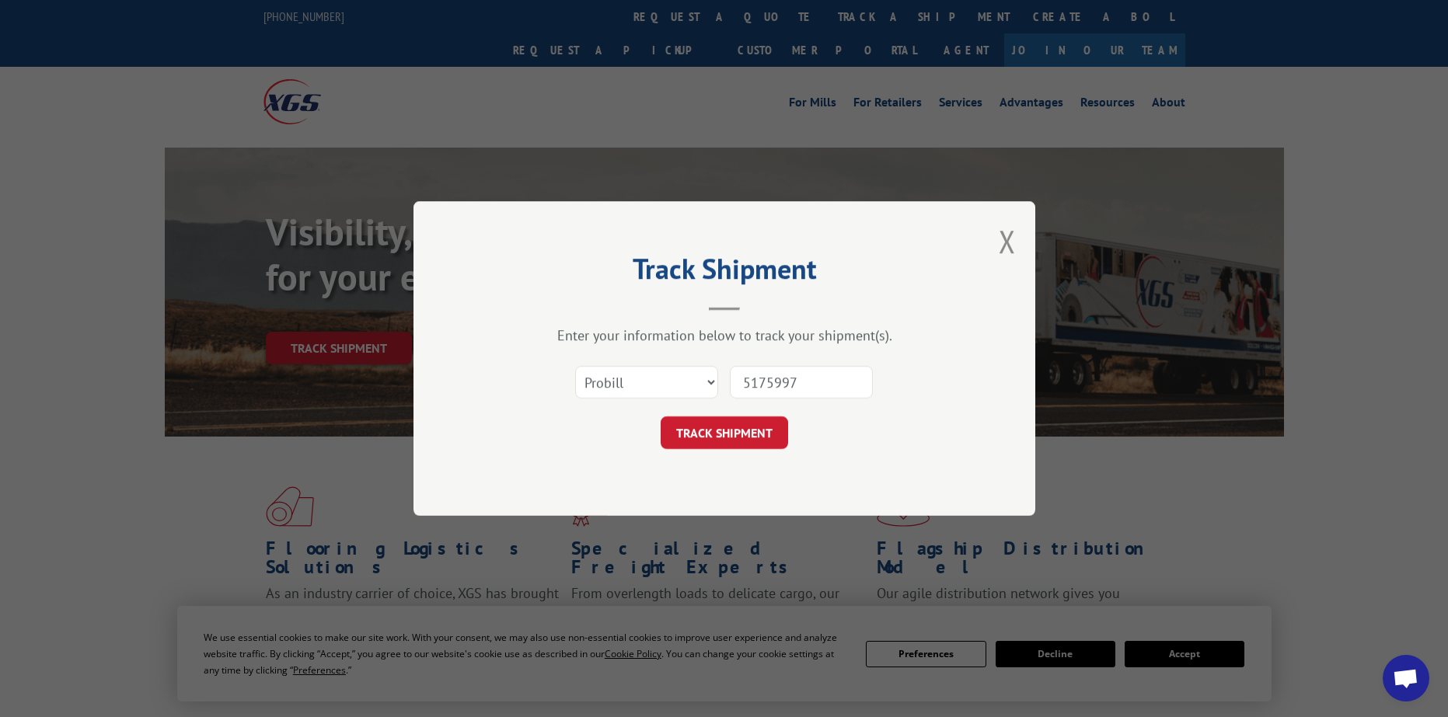
click button "TRACK SHIPMENT" at bounding box center [723, 432] width 127 height 33
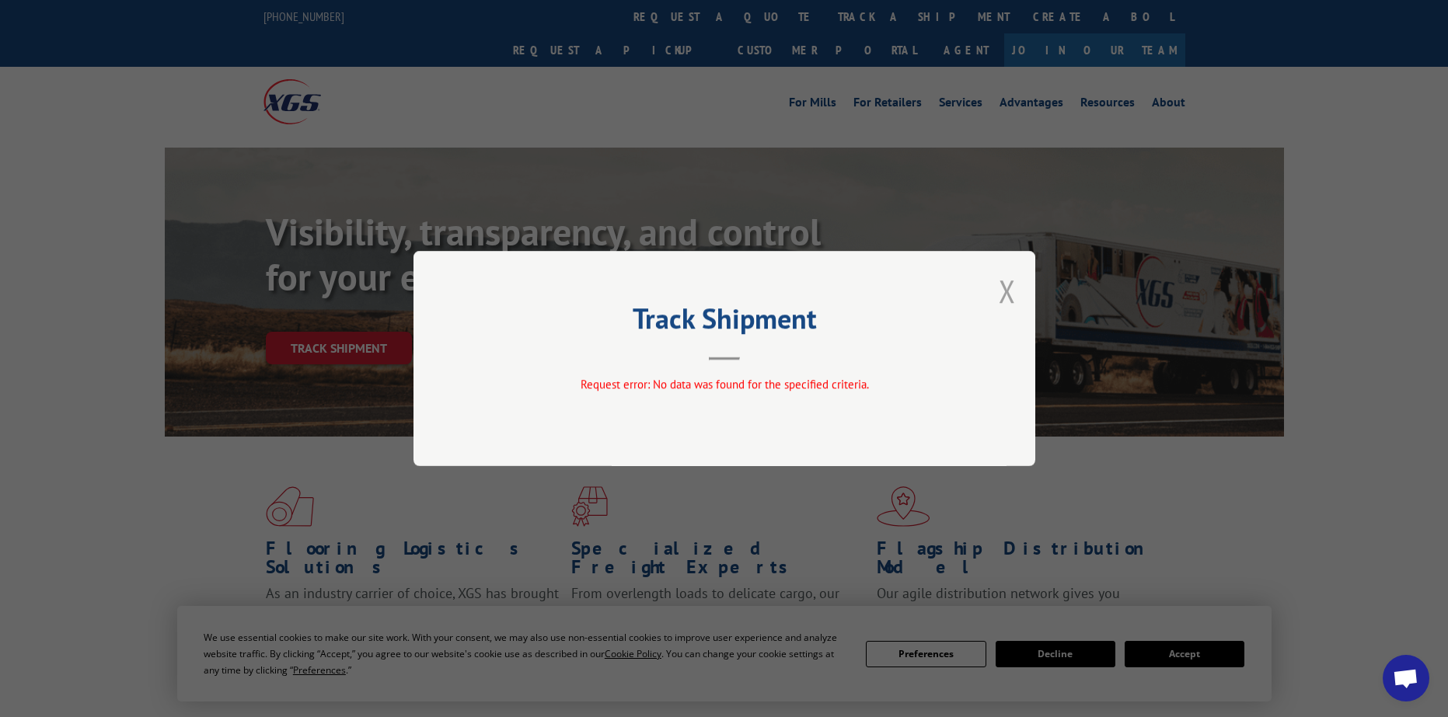
click at [1009, 292] on button "Close modal" at bounding box center [1006, 290] width 17 height 41
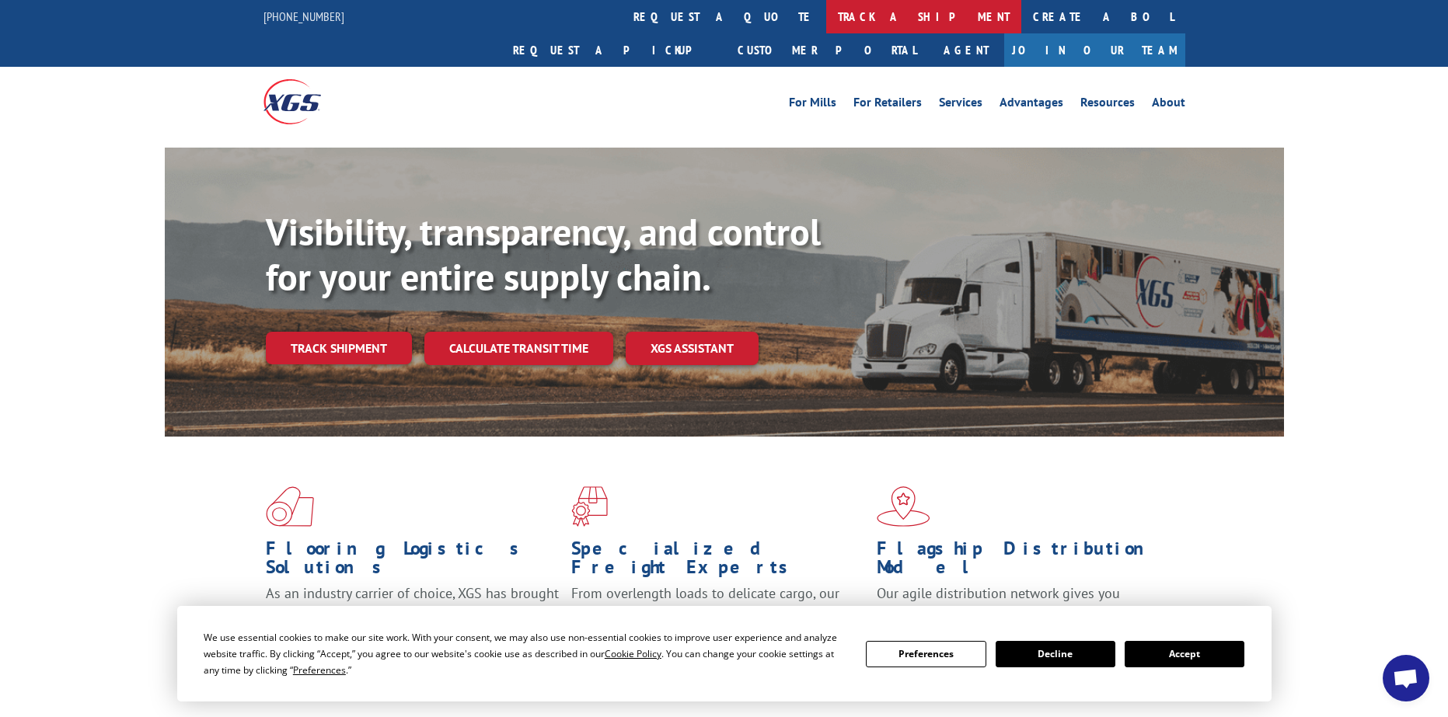
click at [826, 21] on link "track a shipment" at bounding box center [923, 16] width 195 height 33
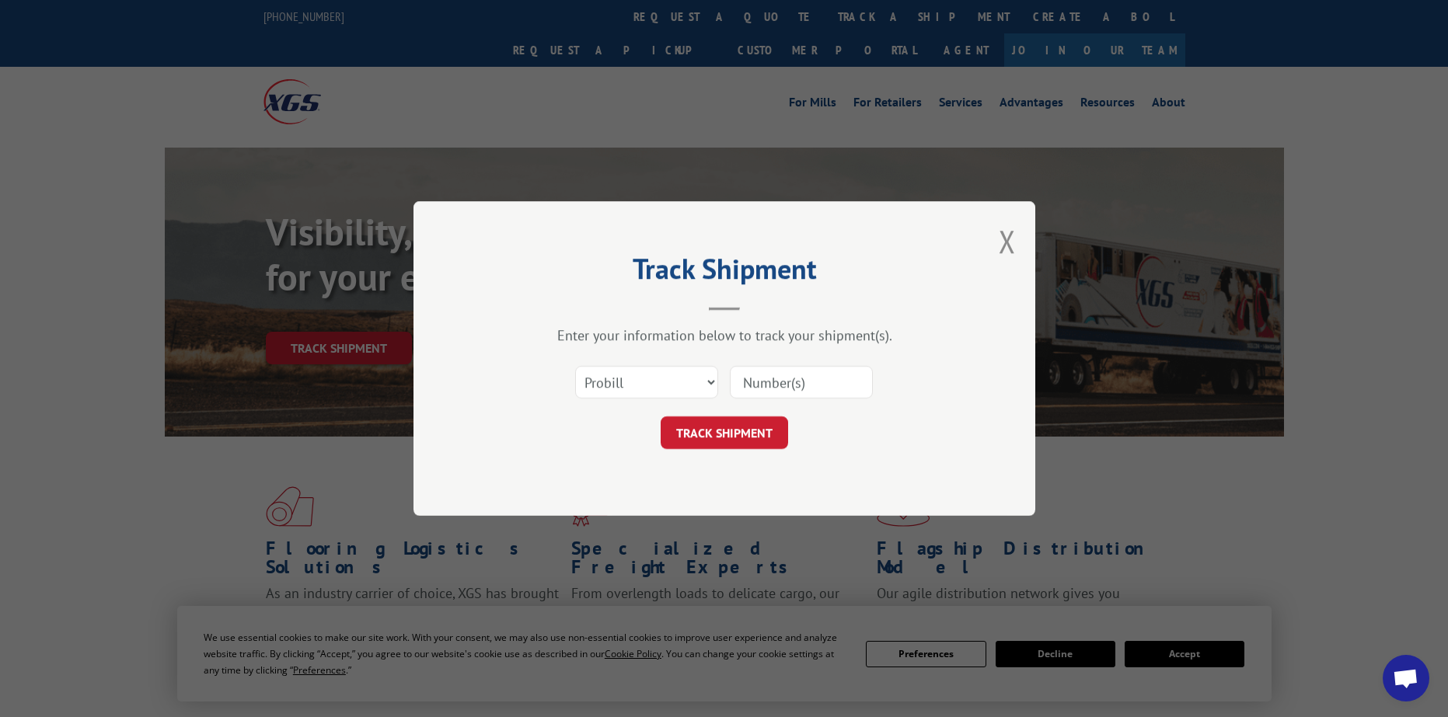
click at [757, 387] on input at bounding box center [801, 382] width 143 height 33
paste input "15175997"
click at [761, 372] on input "15175997" at bounding box center [801, 382] width 143 height 33
type input "1175997"
click button "TRACK SHIPMENT" at bounding box center [723, 432] width 127 height 33
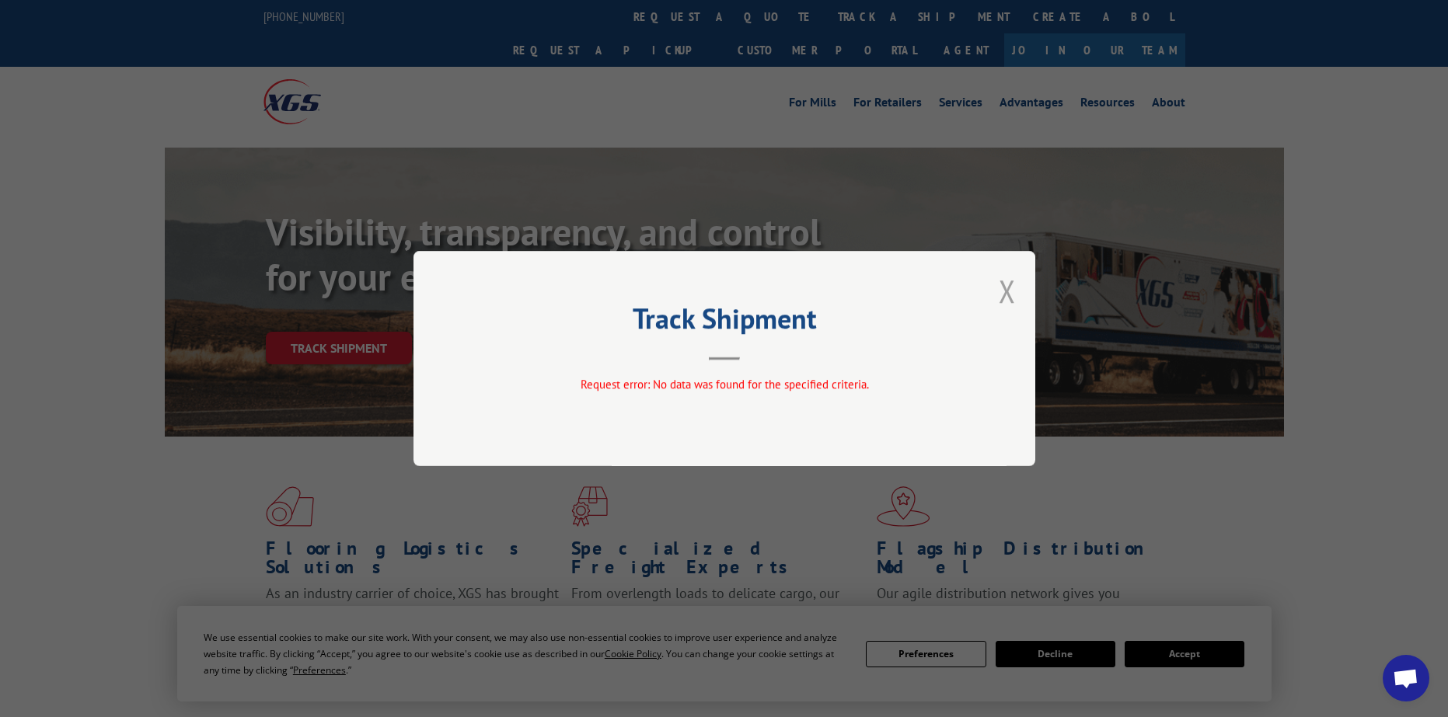
click at [1012, 292] on button "Close modal" at bounding box center [1006, 290] width 17 height 41
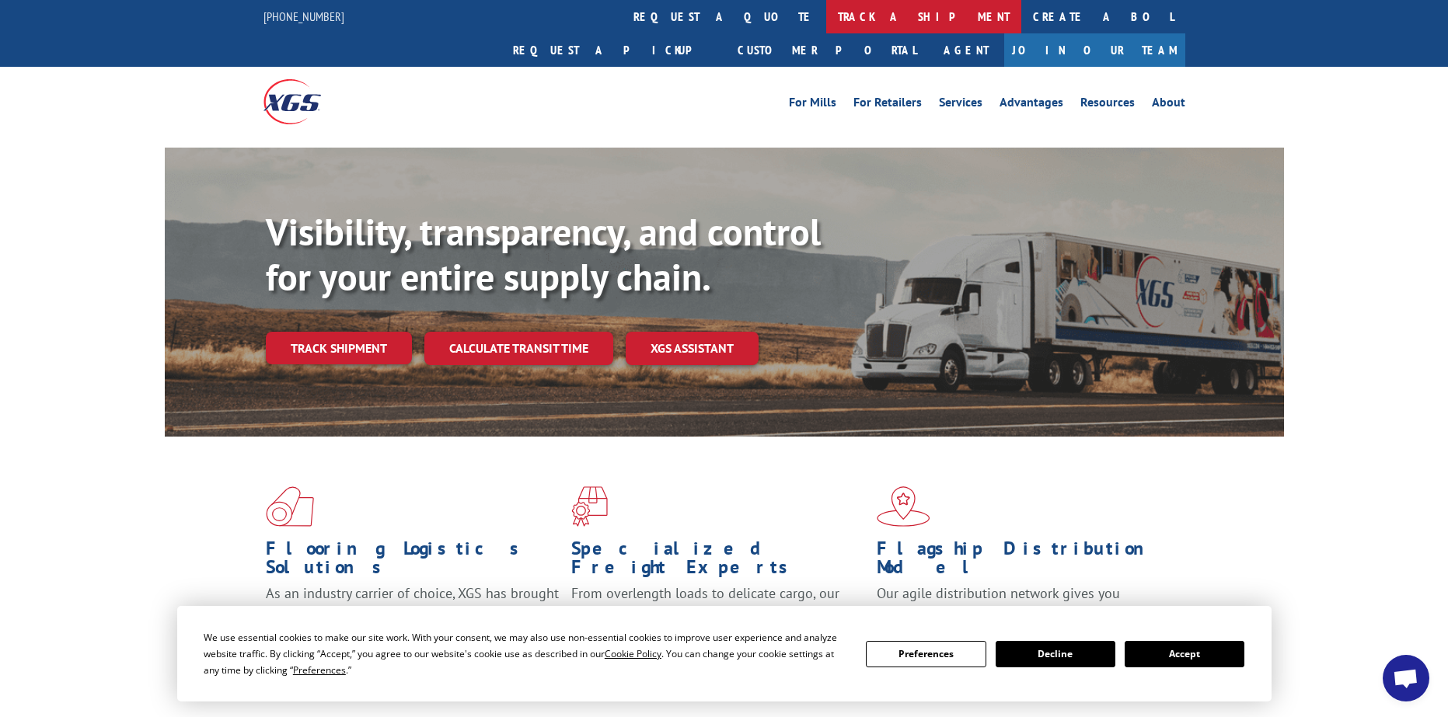
click at [826, 14] on link "track a shipment" at bounding box center [923, 16] width 195 height 33
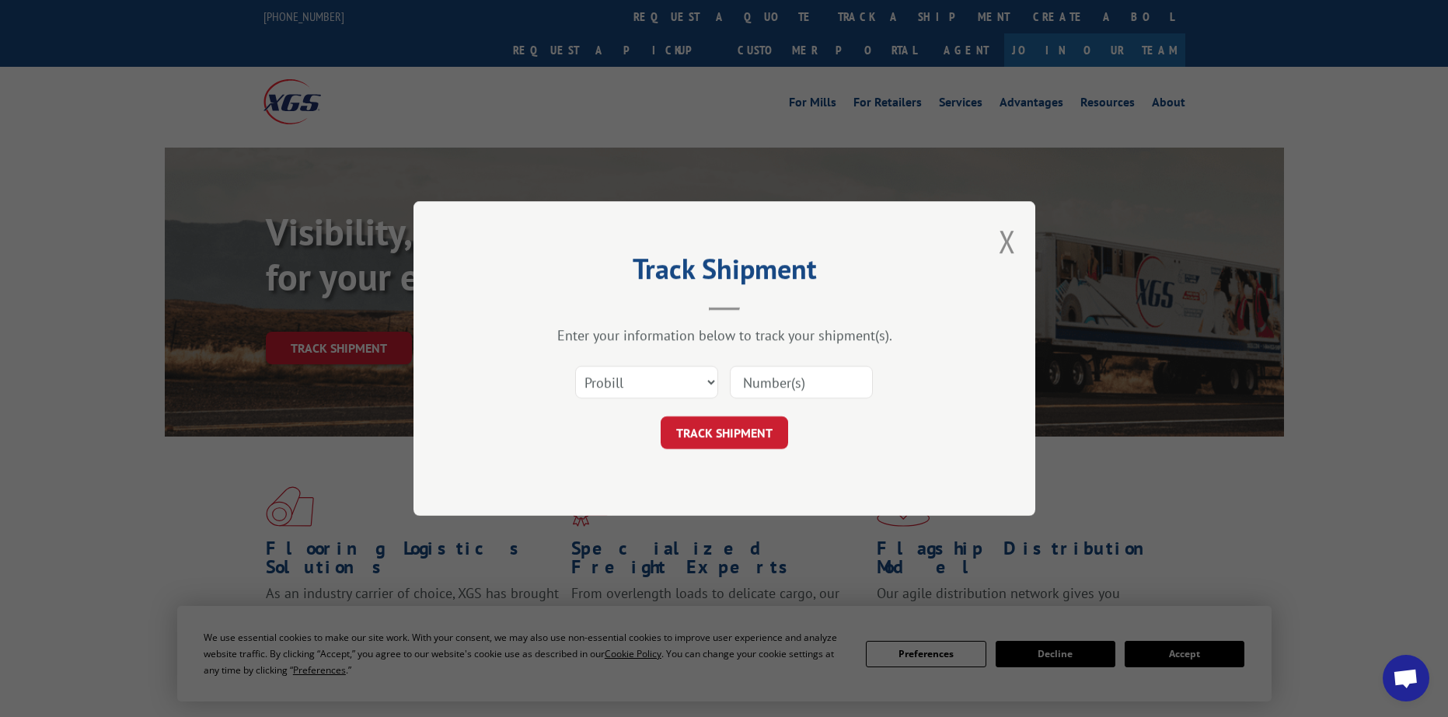
click at [809, 380] on input at bounding box center [801, 382] width 143 height 33
paste input "15175997"
click at [763, 378] on input "15175997" at bounding box center [801, 382] width 143 height 33
type input "1515997"
click button "TRACK SHIPMENT" at bounding box center [723, 432] width 127 height 33
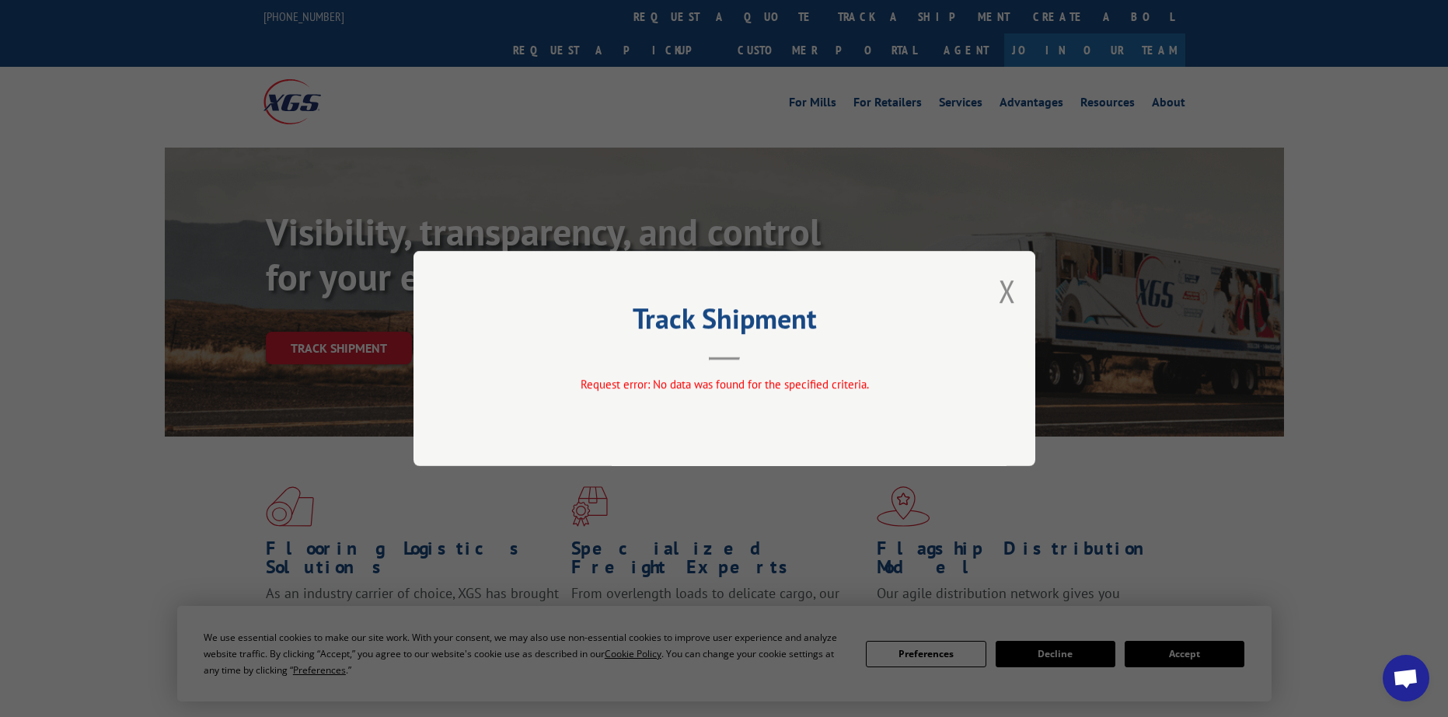
click at [996, 288] on div "Track Shipment Request error: No data was found for the specified criteria." at bounding box center [724, 358] width 622 height 215
click at [1005, 291] on button "Close modal" at bounding box center [1006, 290] width 17 height 41
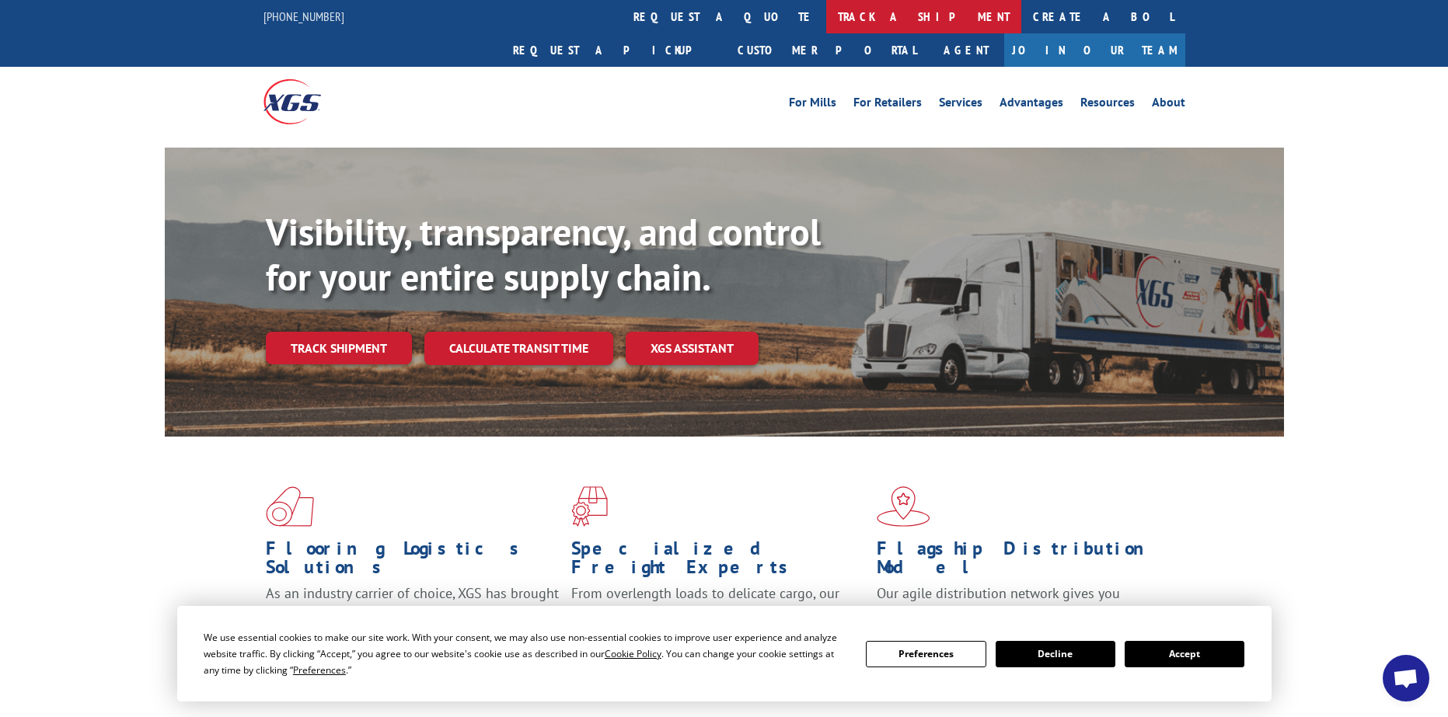
click at [826, 9] on link "track a shipment" at bounding box center [923, 16] width 195 height 33
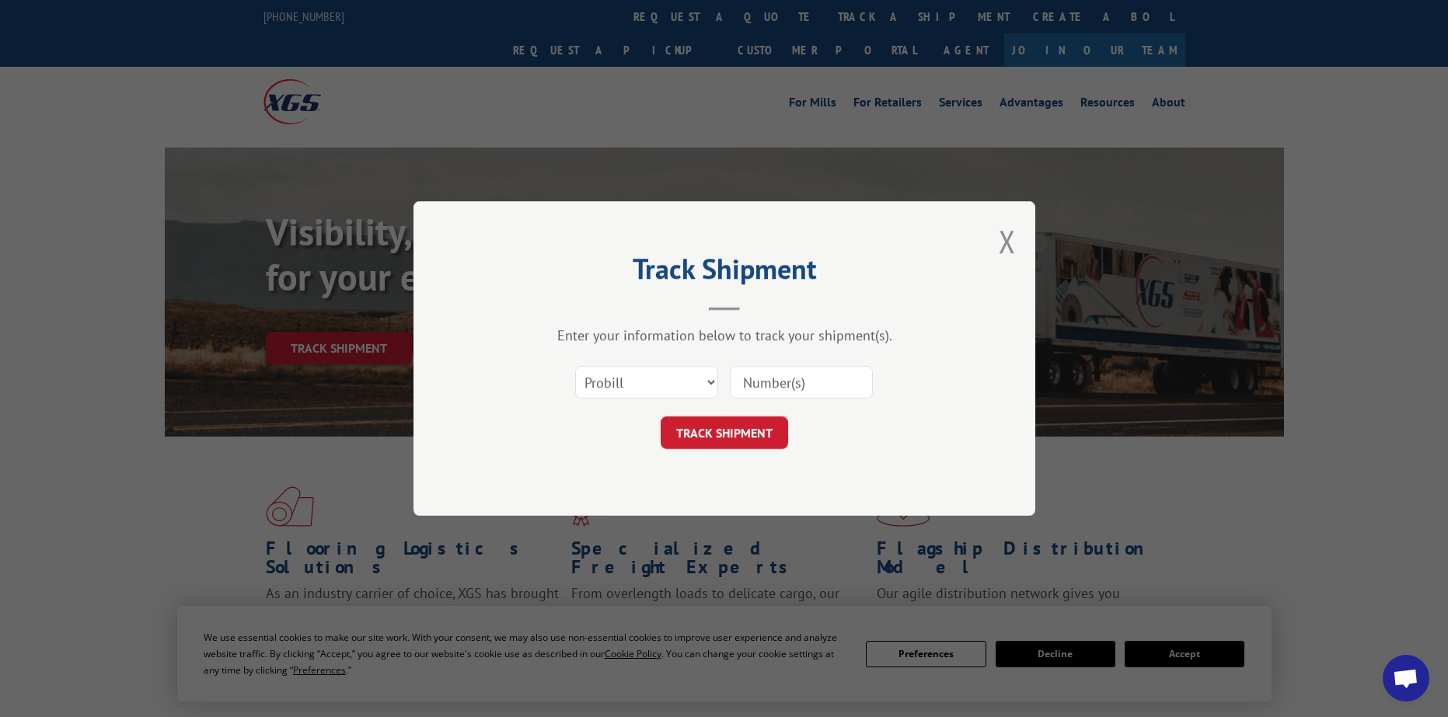
click at [768, 371] on input at bounding box center [801, 382] width 143 height 33
paste input "15175997"
type input "1517599"
click button "TRACK SHIPMENT" at bounding box center [723, 432] width 127 height 33
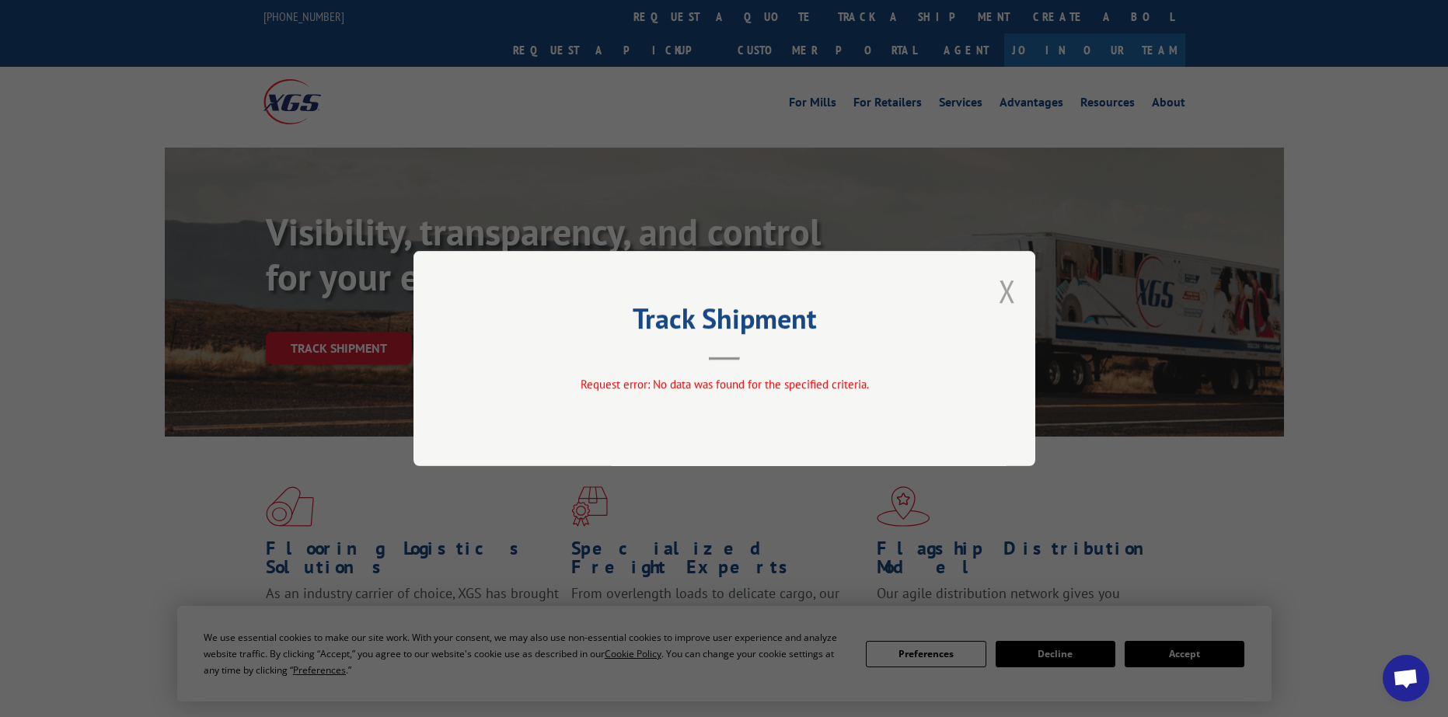
click at [1004, 285] on button "Close modal" at bounding box center [1006, 290] width 17 height 41
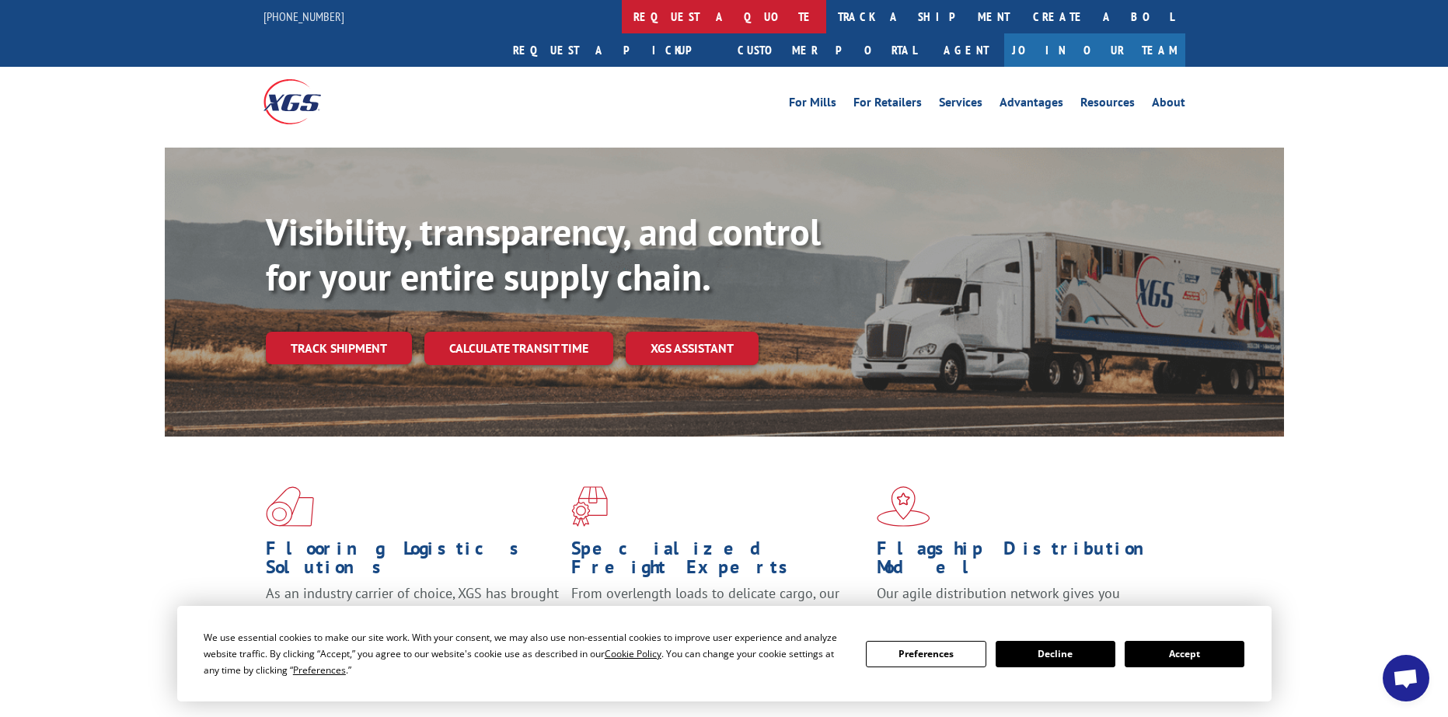
click at [622, 33] on link "request a quote" at bounding box center [724, 16] width 204 height 33
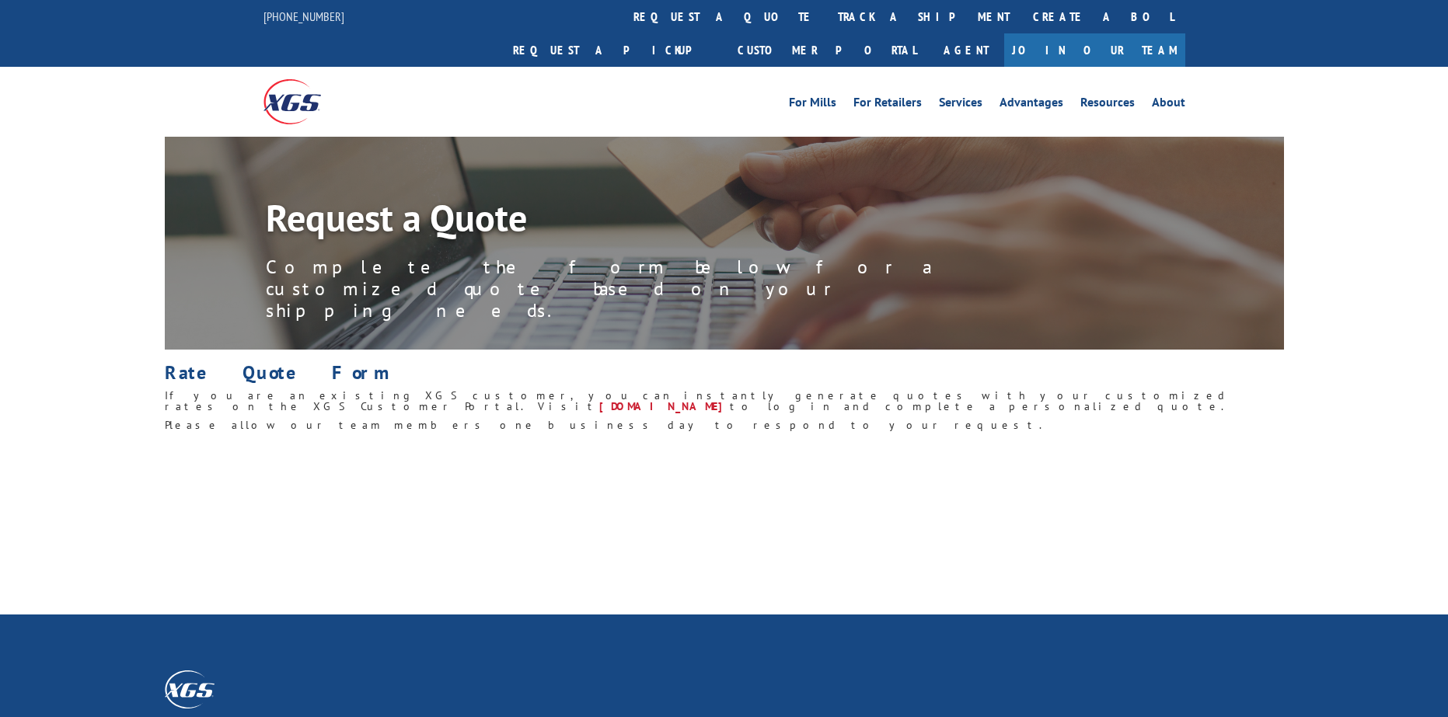
click at [826, 19] on link "track a shipment" at bounding box center [923, 16] width 195 height 33
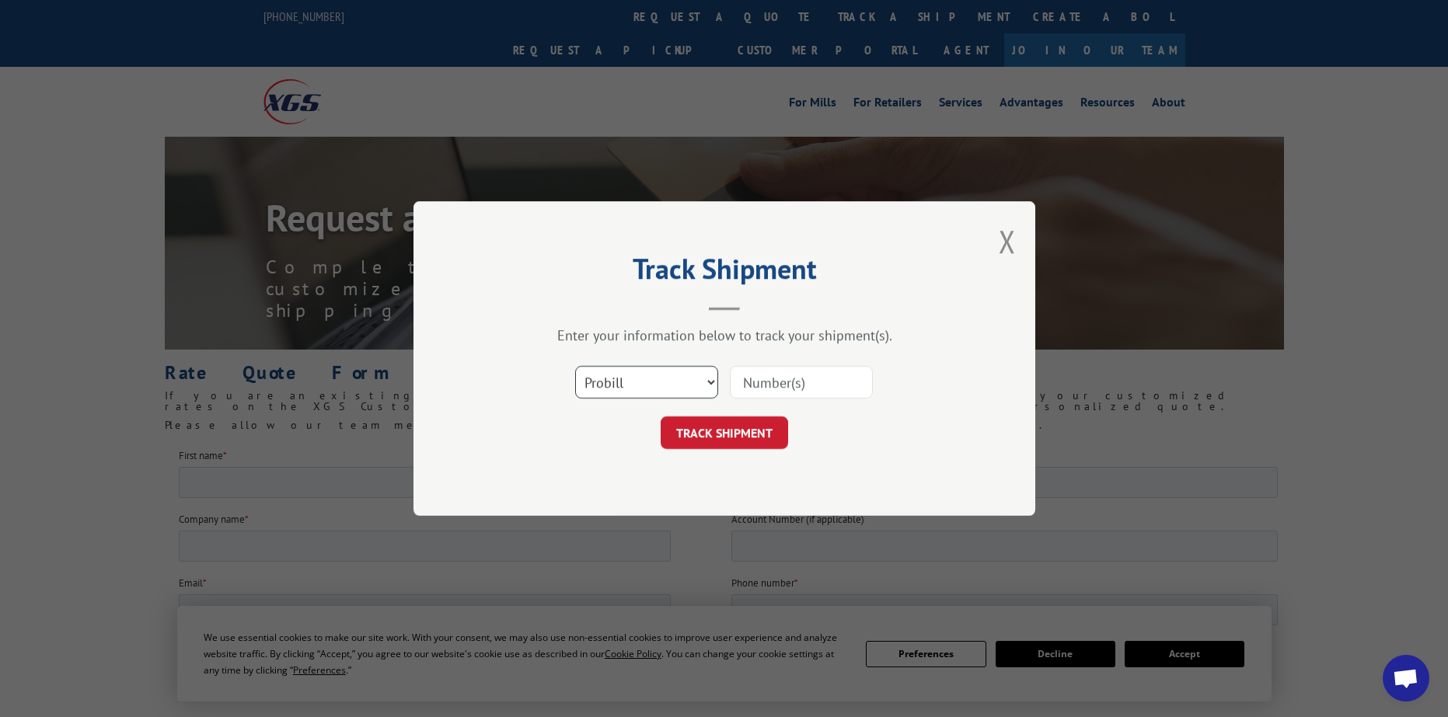
drag, startPoint x: 683, startPoint y: 376, endPoint x: 653, endPoint y: 396, distance: 35.8
click at [677, 381] on select "Select category... Probill BOL PO" at bounding box center [646, 382] width 143 height 33
select select "bol"
click at [575, 366] on select "Select category... Probill BOL PO" at bounding box center [646, 382] width 143 height 33
click at [772, 362] on div "Select category... Probill BOL PO" at bounding box center [724, 382] width 466 height 51
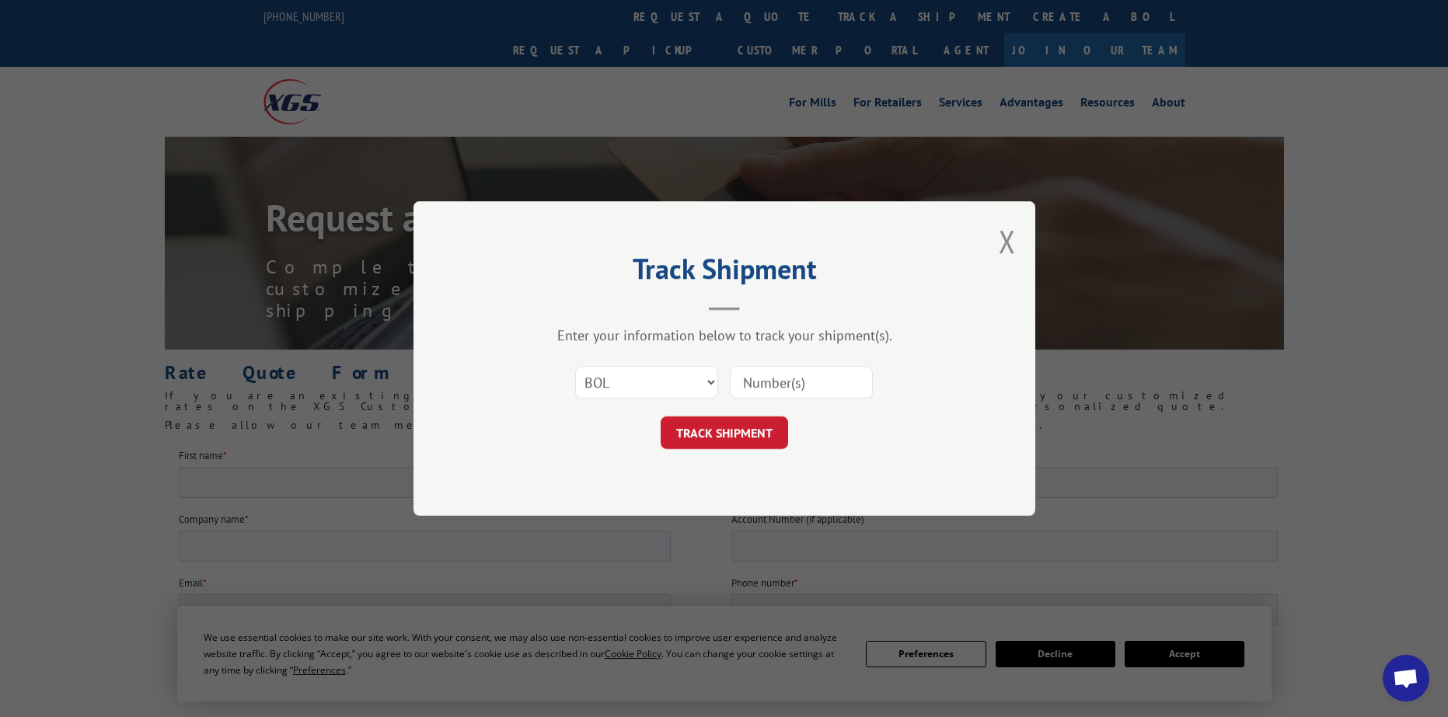
click at [772, 385] on input at bounding box center [801, 382] width 143 height 33
paste input "15175997"
click at [771, 383] on input "15175997" at bounding box center [801, 382] width 143 height 33
click at [765, 381] on input "15175997" at bounding box center [801, 382] width 143 height 33
type input "1575997"
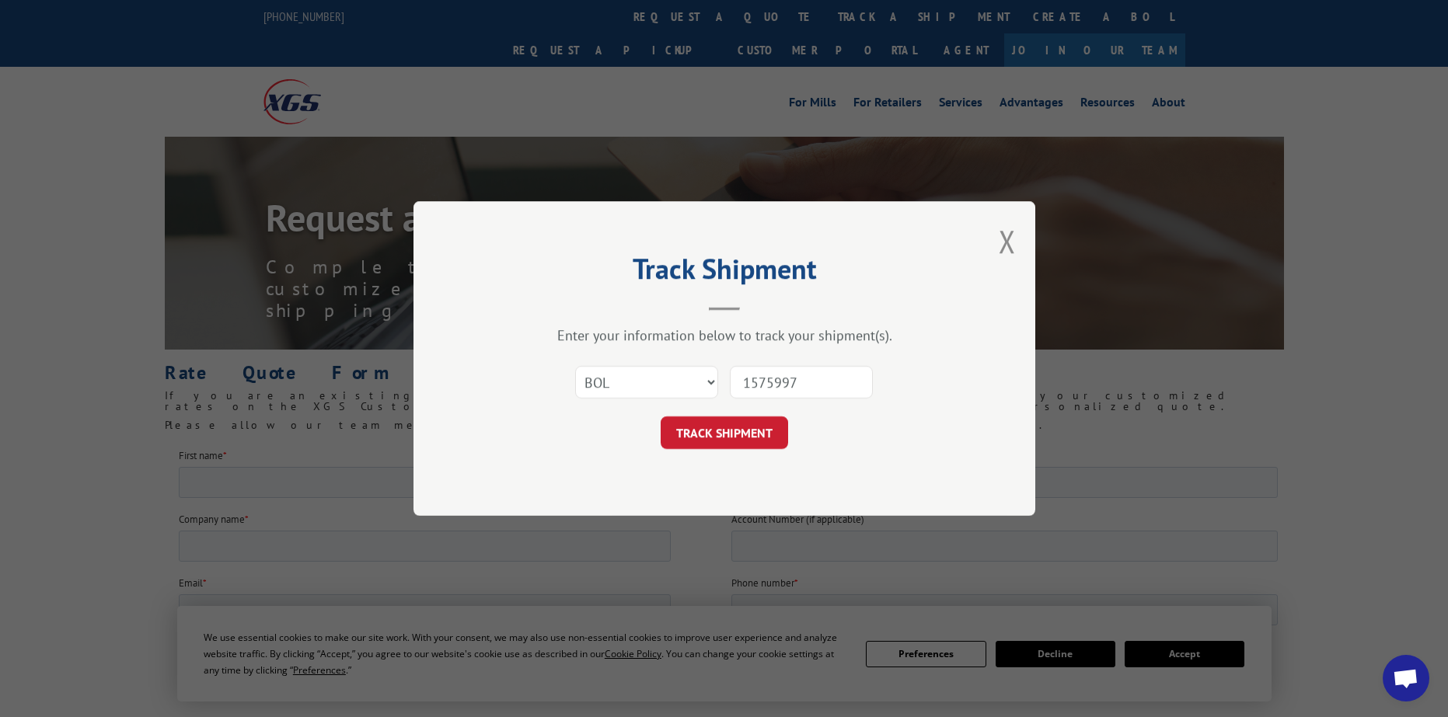
click button "TRACK SHIPMENT" at bounding box center [723, 432] width 127 height 33
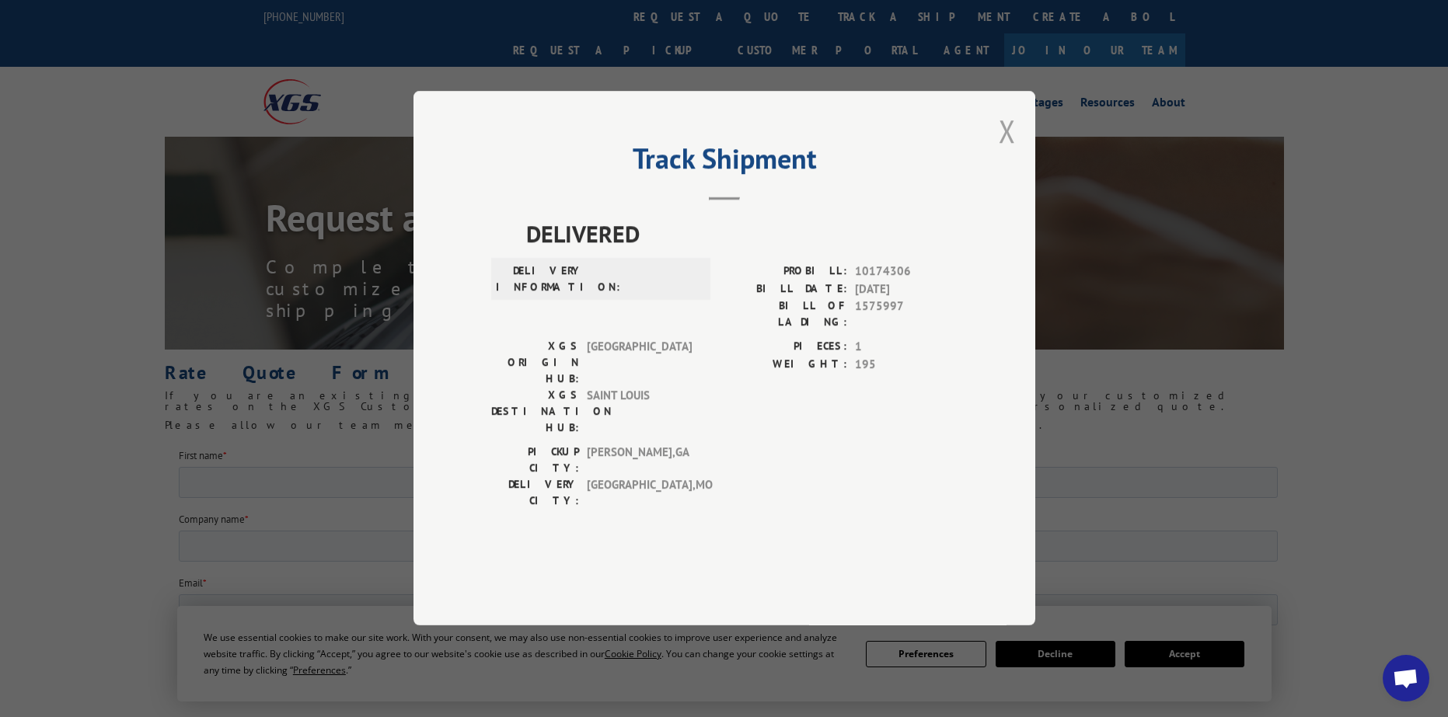
click at [1015, 152] on button "Close modal" at bounding box center [1006, 130] width 17 height 41
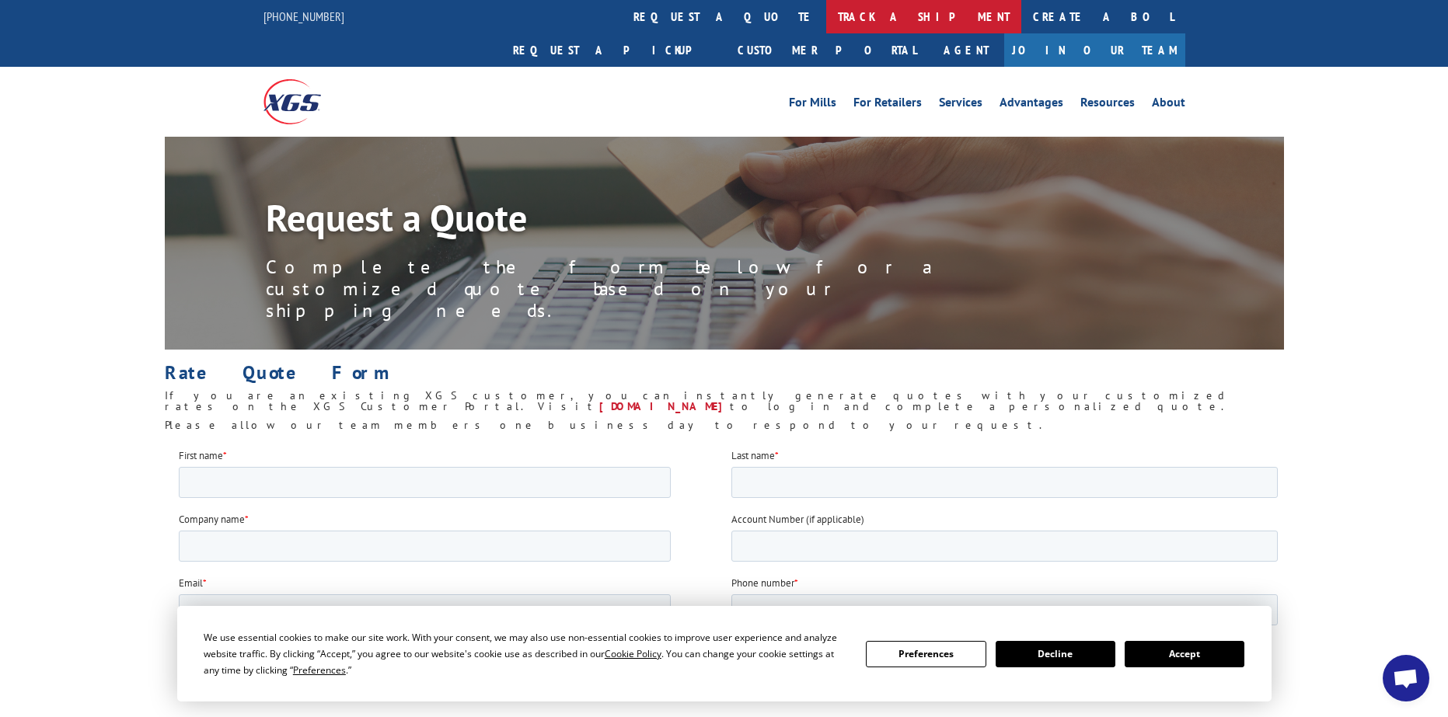
click at [826, 19] on link "track a shipment" at bounding box center [923, 16] width 195 height 33
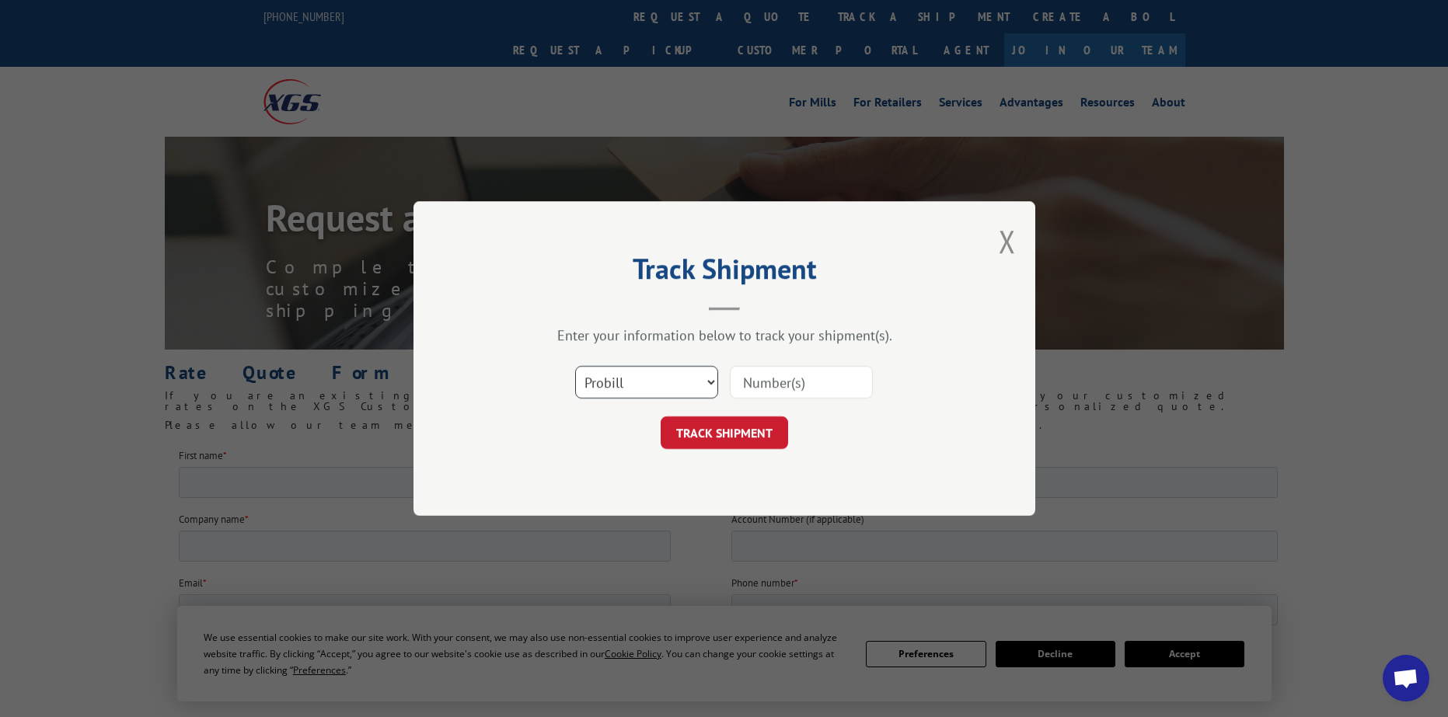
drag, startPoint x: 653, startPoint y: 380, endPoint x: 640, endPoint y: 388, distance: 14.7
click at [650, 382] on select "Select category... Probill BOL PO" at bounding box center [646, 382] width 143 height 33
select select "bol"
click at [575, 366] on select "Select category... Probill BOL PO" at bounding box center [646, 382] width 143 height 33
click at [742, 381] on input at bounding box center [801, 382] width 143 height 33
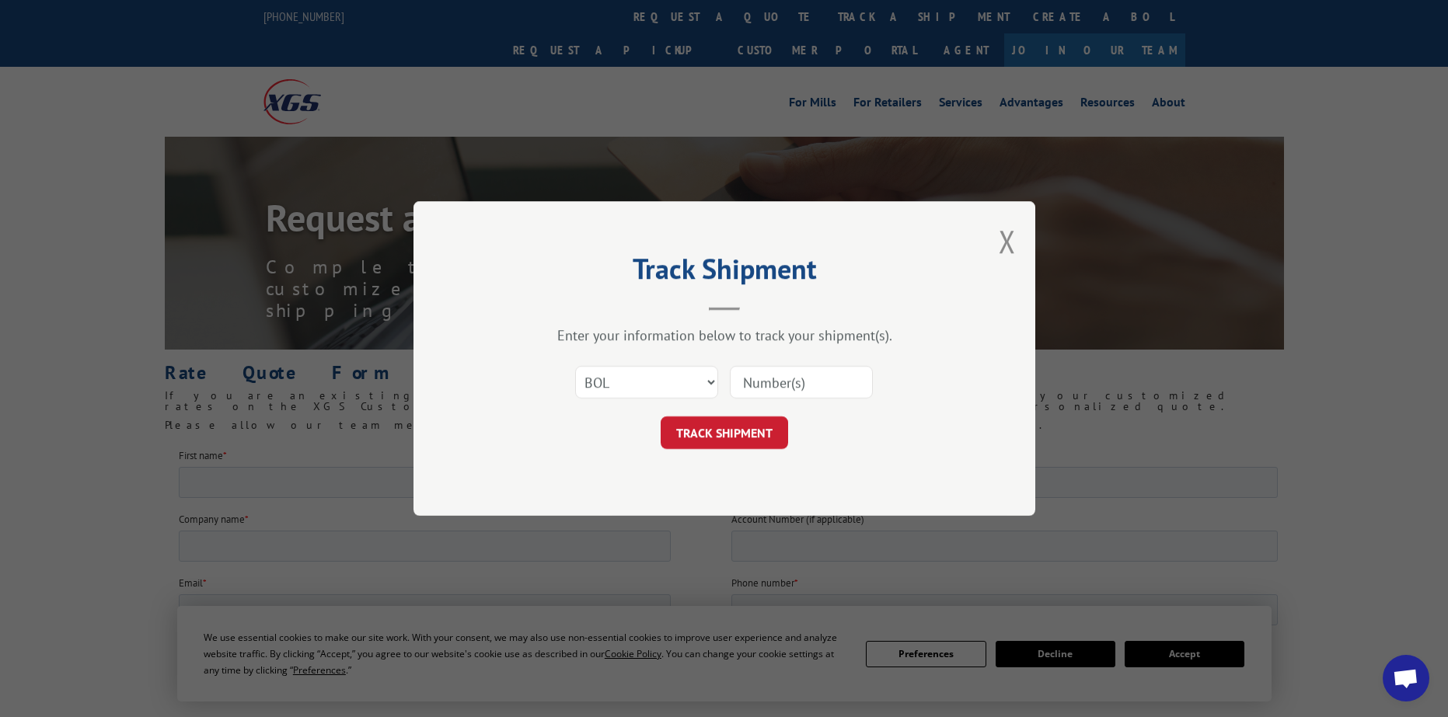
paste input "15175997"
click at [774, 378] on input "15175997" at bounding box center [801, 382] width 143 height 33
type input "1515997"
click button "TRACK SHIPMENT" at bounding box center [723, 432] width 127 height 33
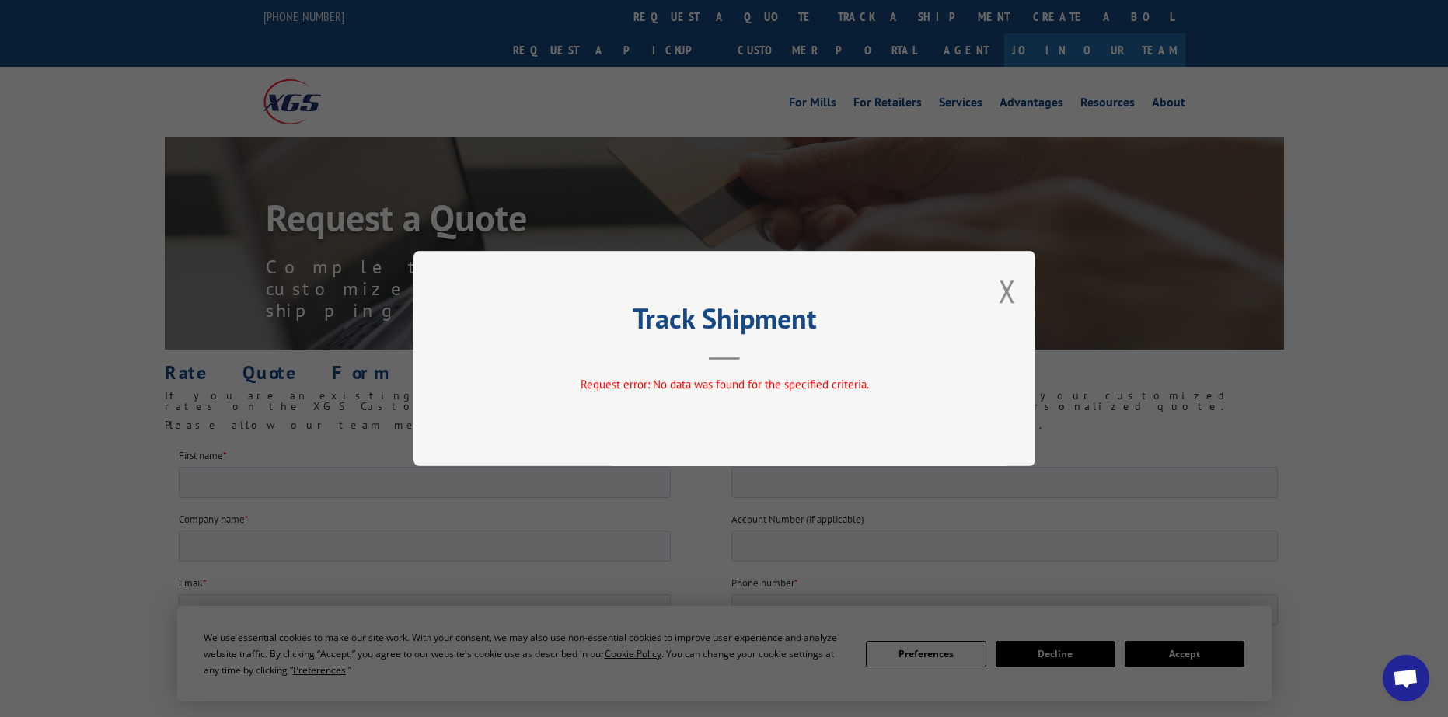
click at [1017, 291] on div "Track Shipment Request error: No data was found for the specified criteria." at bounding box center [724, 358] width 622 height 215
click at [1007, 291] on button "Close modal" at bounding box center [1006, 290] width 17 height 41
